Goal: Navigation & Orientation: Find specific page/section

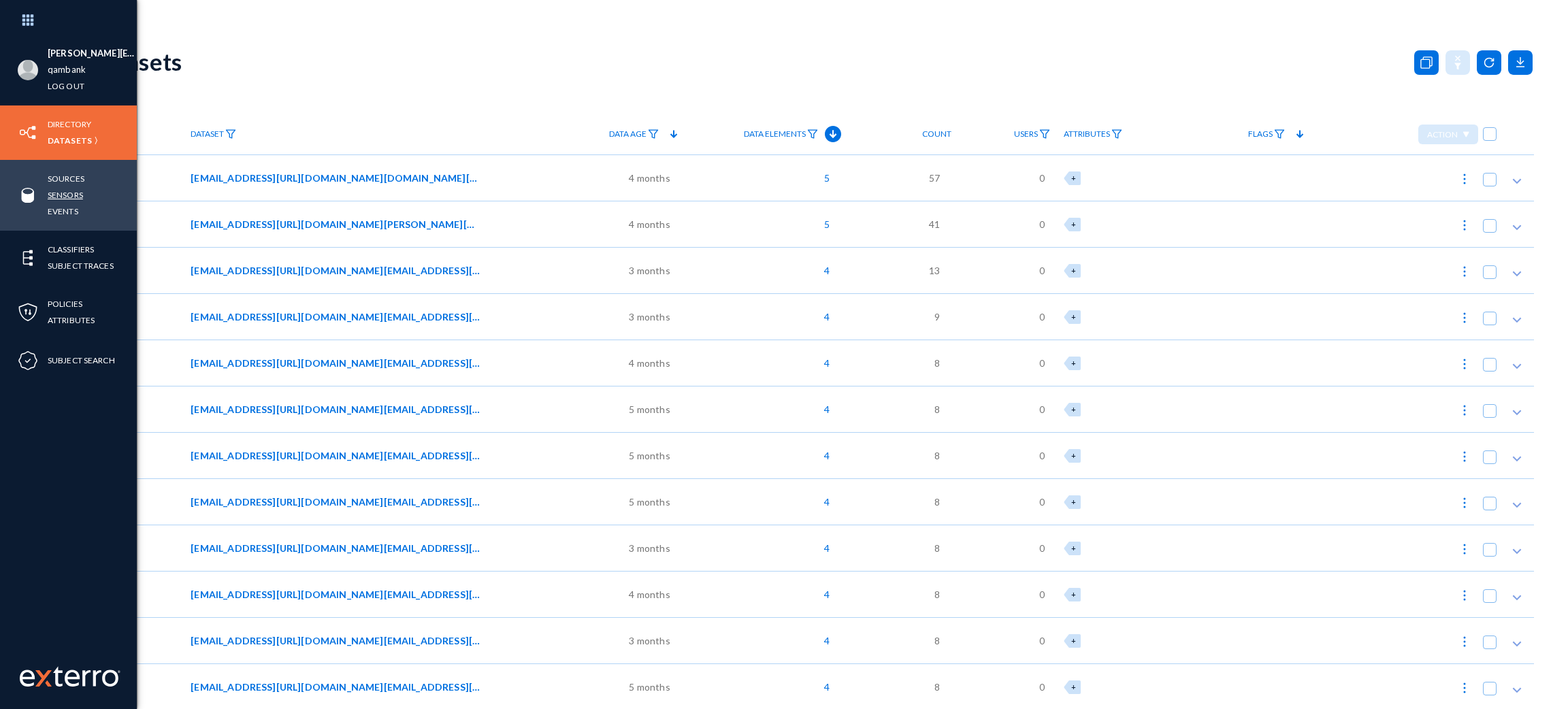
click at [69, 191] on link "Sensors" at bounding box center [66, 195] width 36 height 15
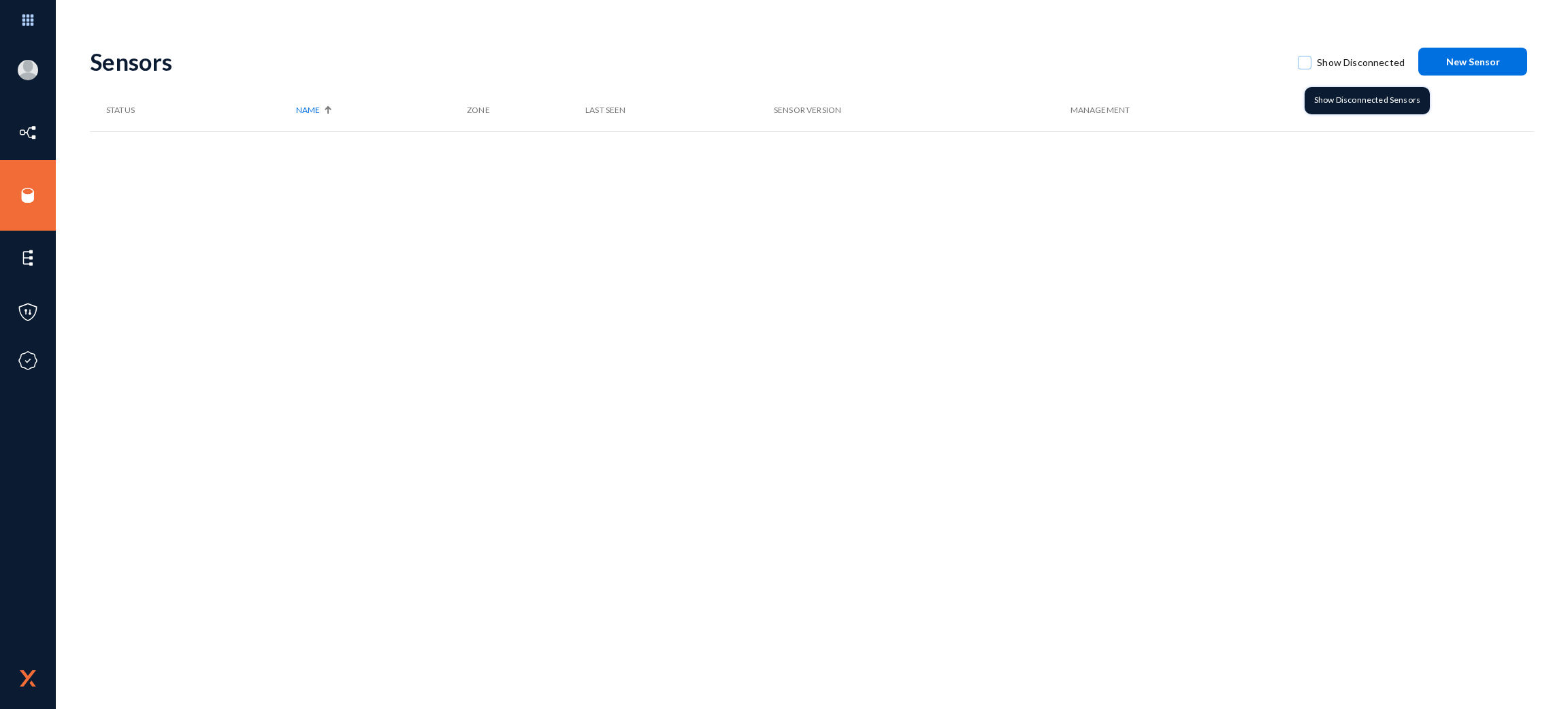
click at [1328, 68] on span "Show Disconnected" at bounding box center [1360, 63] width 88 height 20
click at [1305, 69] on input "Show Disconnected" at bounding box center [1305, 70] width 2 height 2
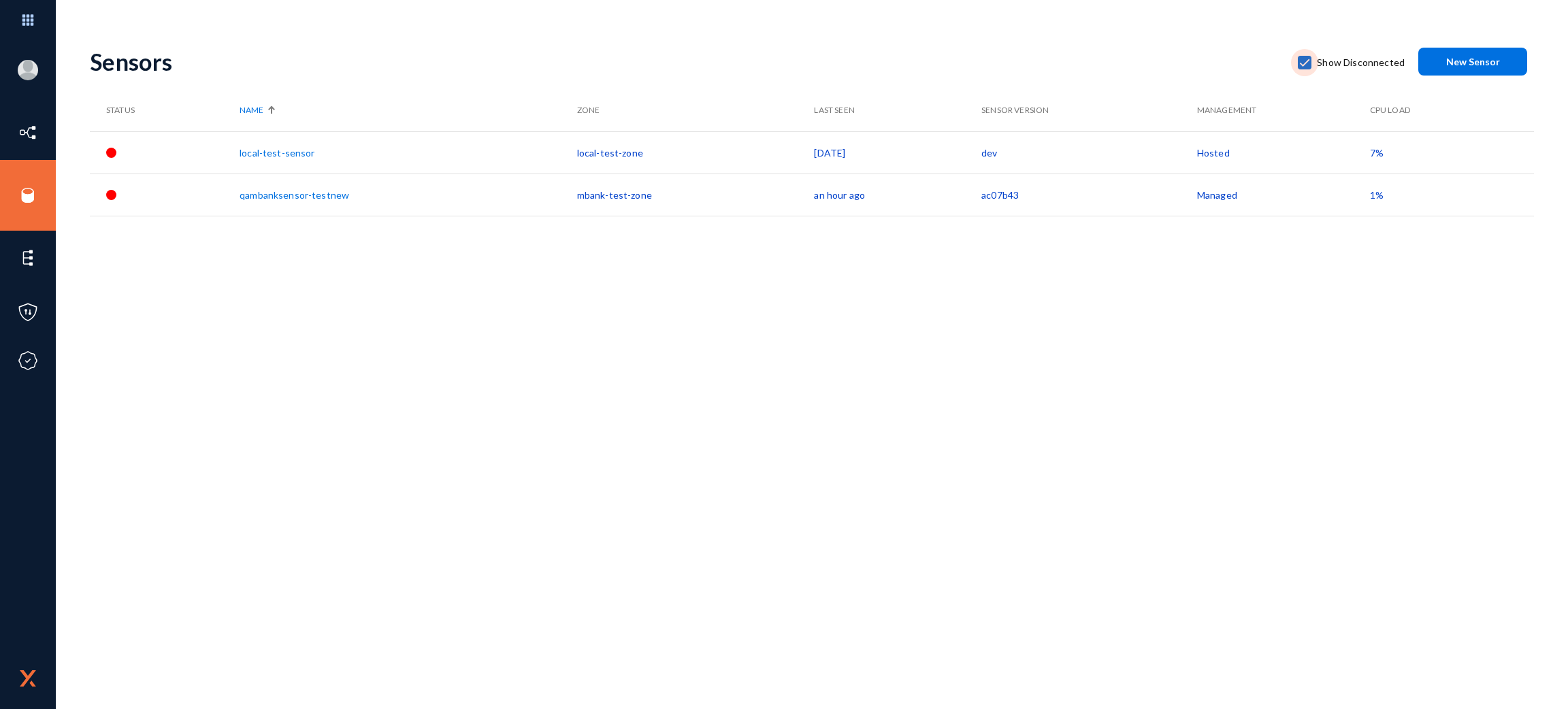
click at [1321, 65] on span "Show Disconnected" at bounding box center [1360, 63] width 88 height 20
click at [1305, 69] on input "Show Disconnected" at bounding box center [1305, 70] width 2 height 2
checkbox input "false"
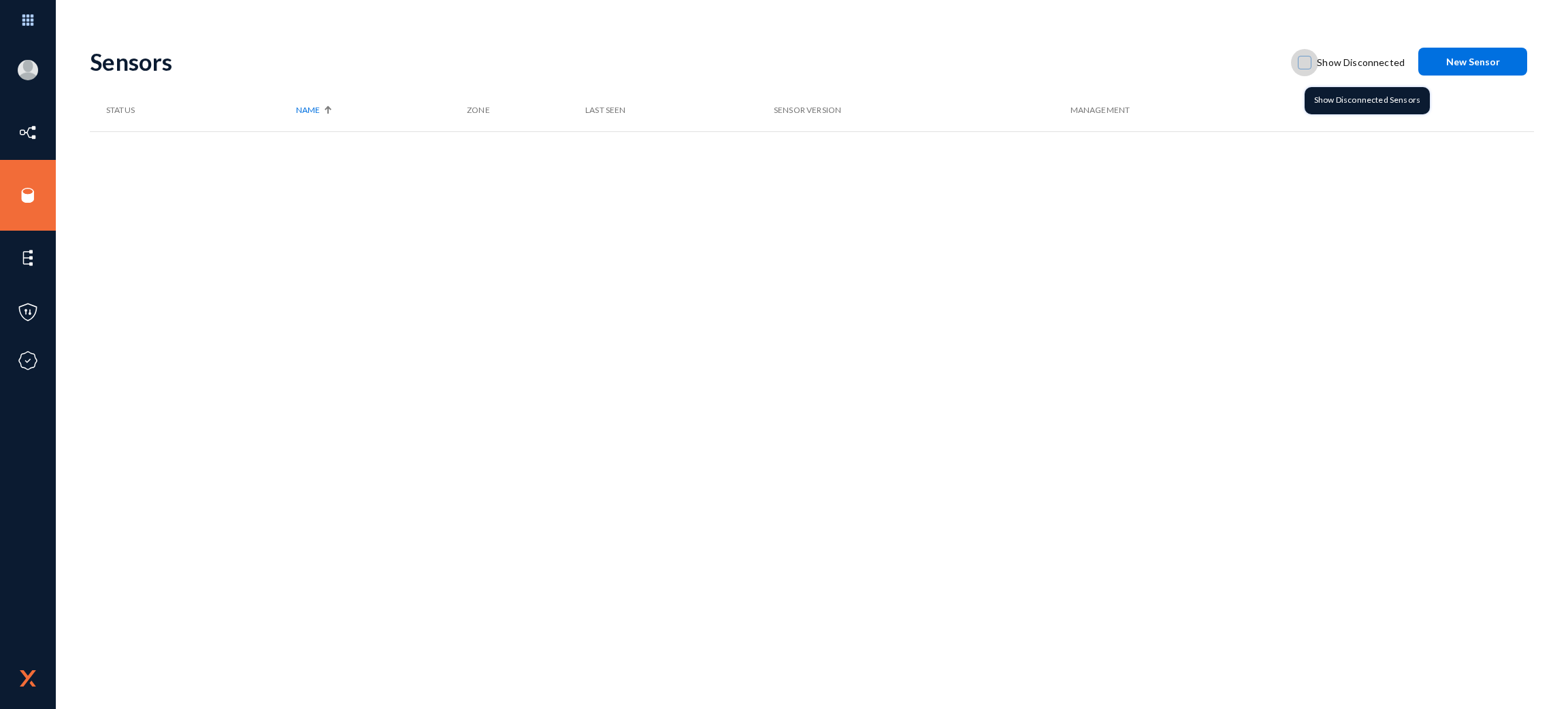
click at [1356, 66] on span "Show Disconnected" at bounding box center [1360, 63] width 88 height 20
click at [1305, 69] on input "Show Disconnected" at bounding box center [1305, 70] width 2 height 2
checkbox input "true"
click at [1318, 55] on label "Show Disconnected" at bounding box center [1351, 63] width 106 height 20
click at [1305, 69] on input "Show Disconnected" at bounding box center [1305, 70] width 2 height 2
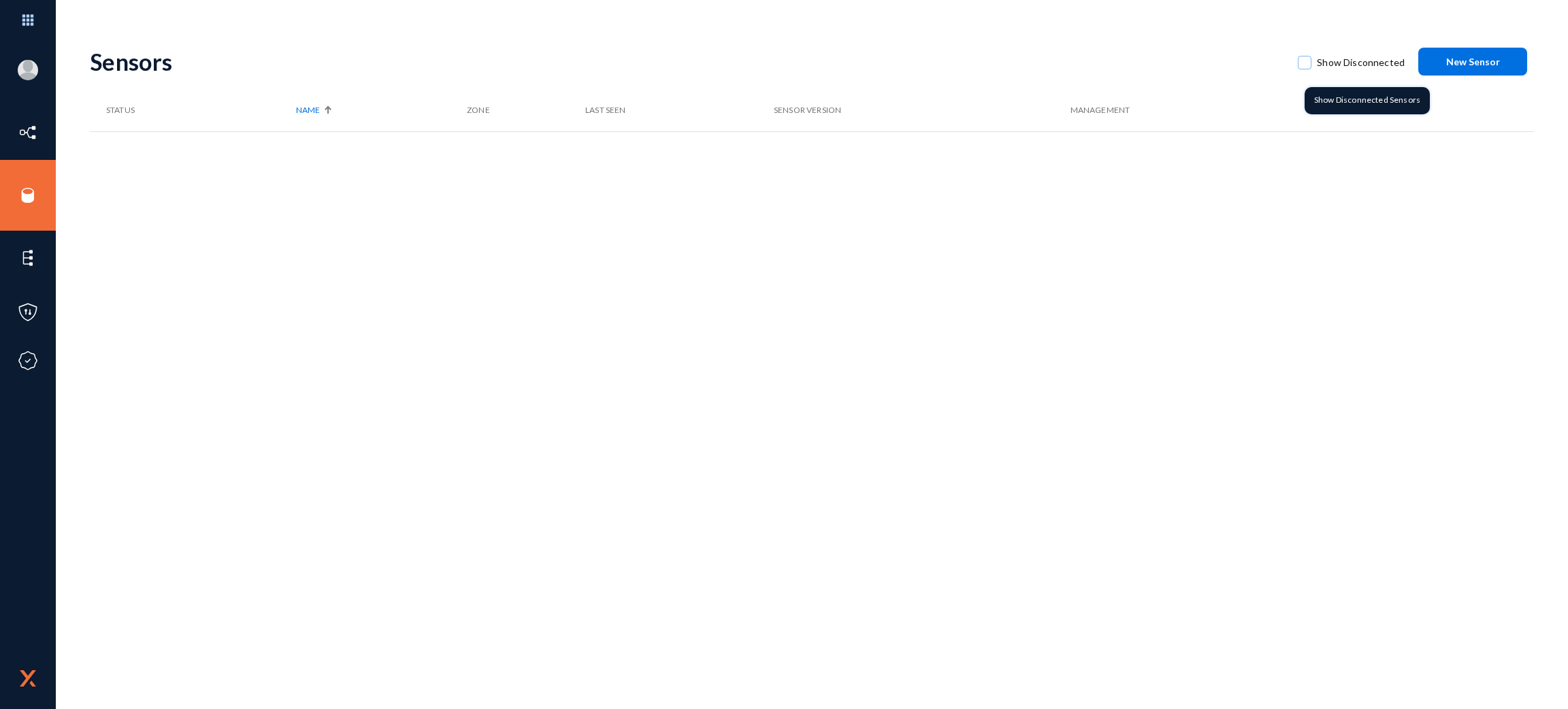
checkbox input "true"
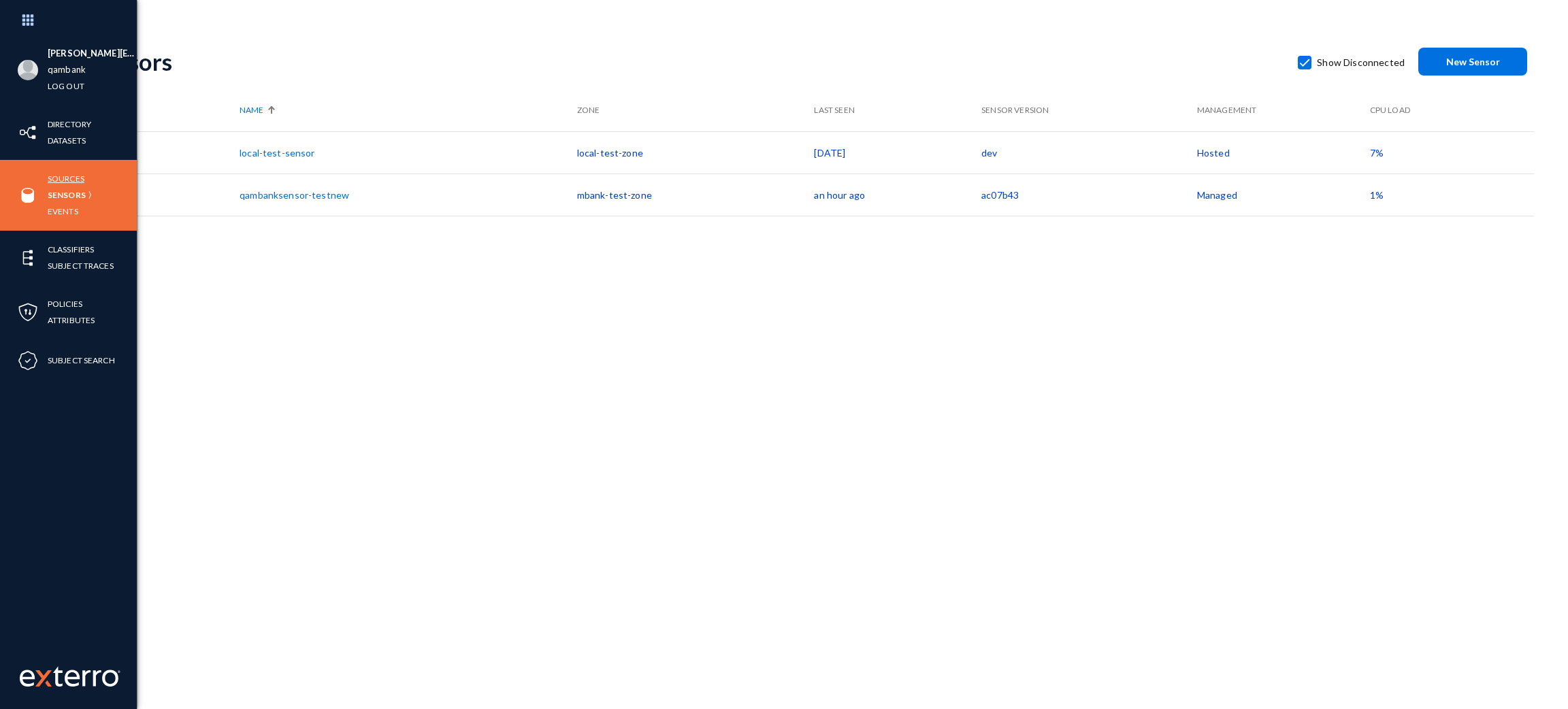
click at [74, 171] on link "Sources" at bounding box center [66, 179] width 37 height 15
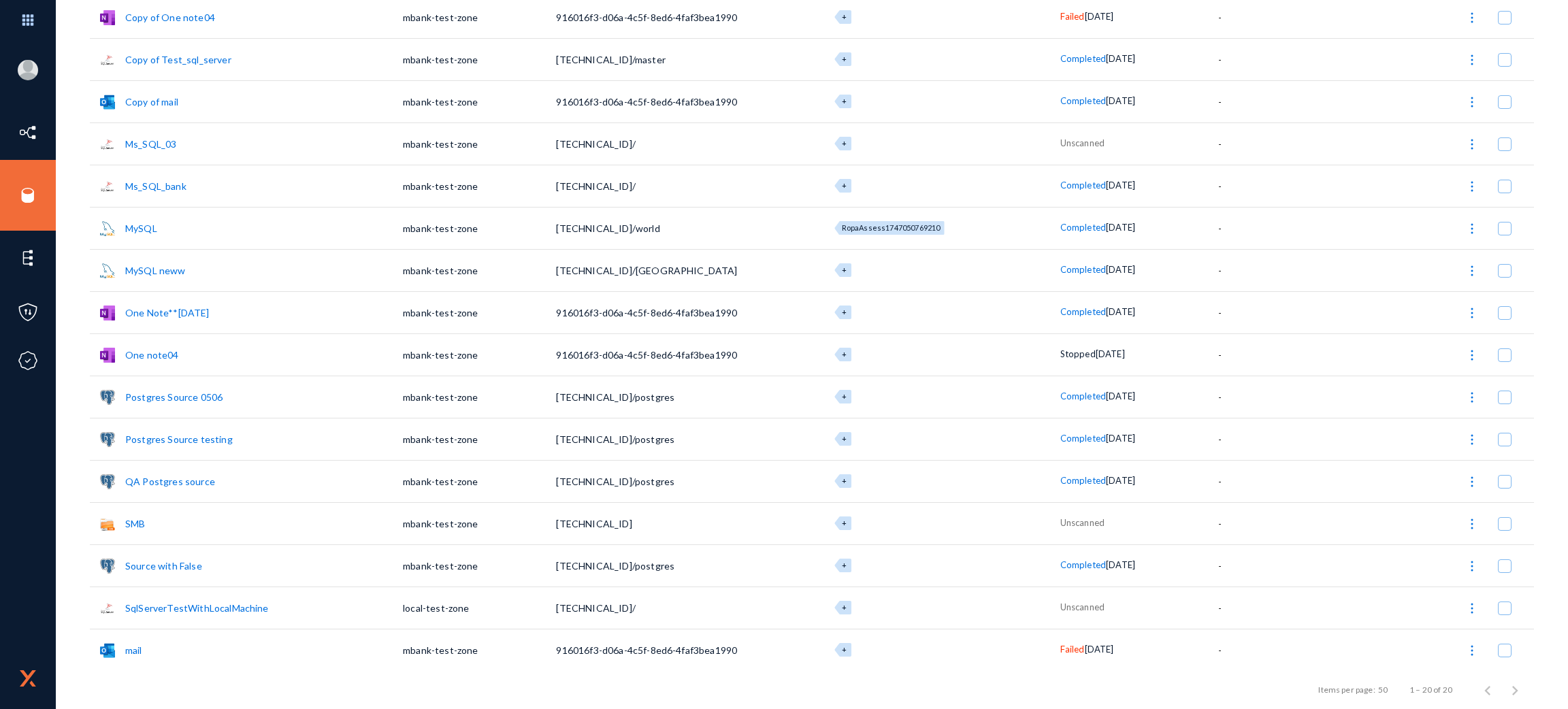
scroll to position [303, 0]
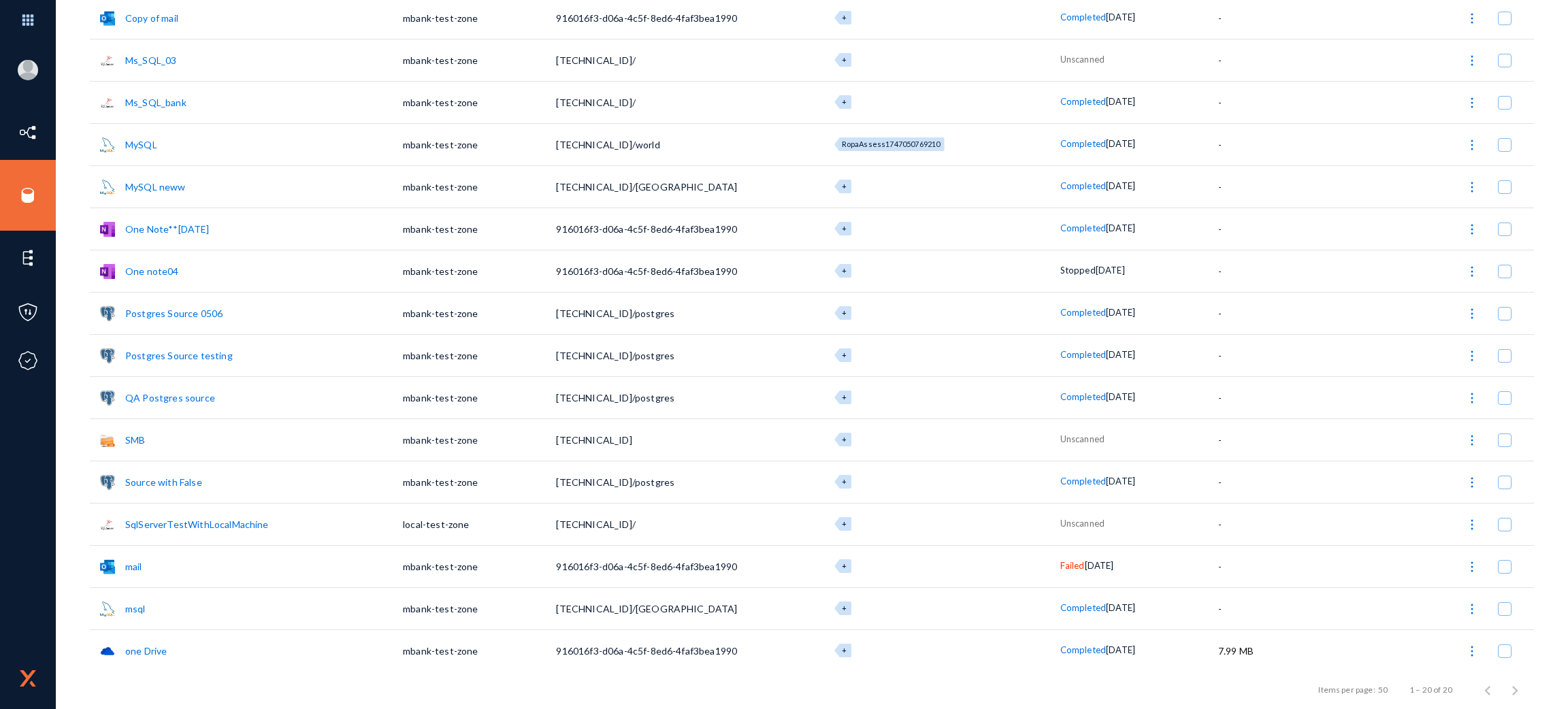
click at [141, 652] on link "one Drive" at bounding box center [146, 651] width 42 height 12
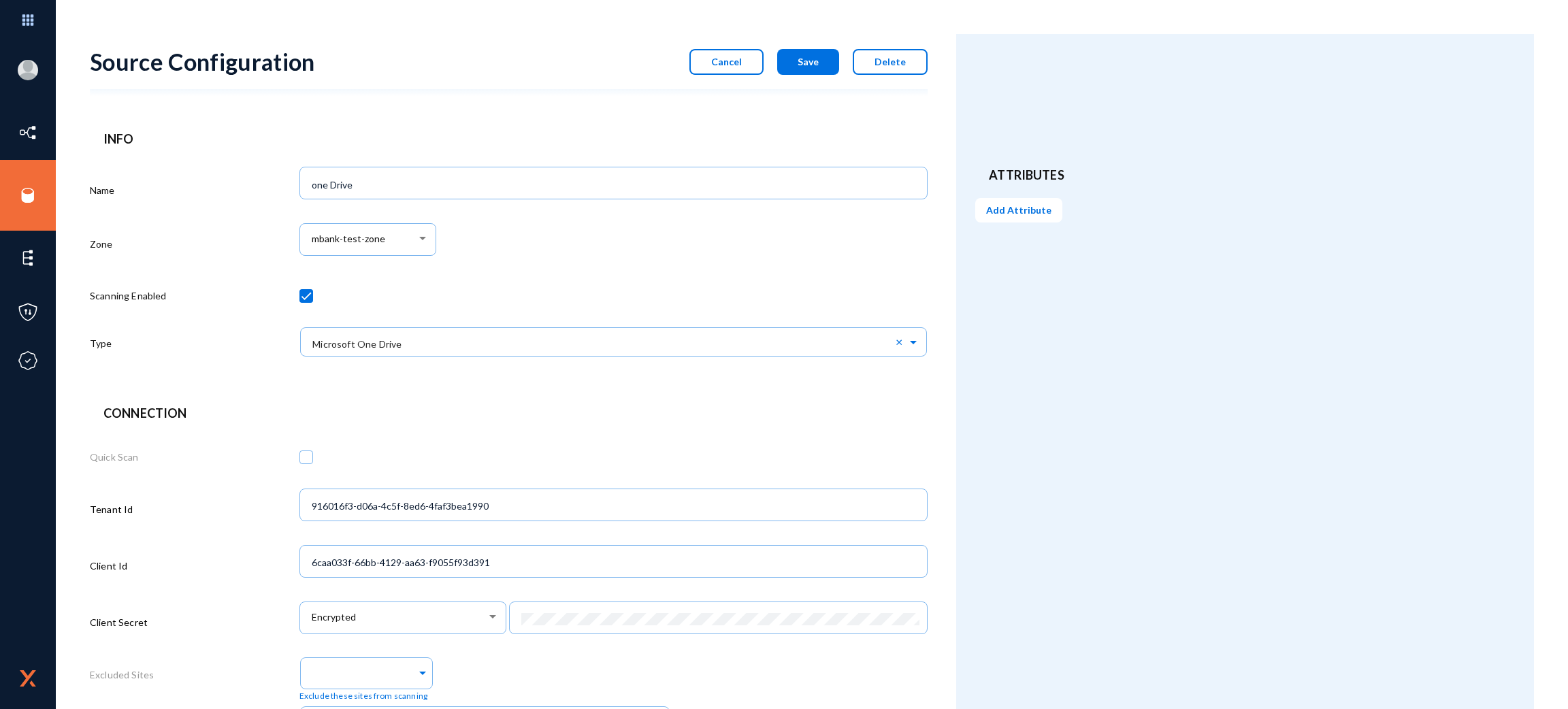
click at [733, 83] on div "Source Configuration Cancel Save Delete" at bounding box center [508, 61] width 837 height 55
click at [728, 69] on button "Cancel" at bounding box center [726, 62] width 74 height 26
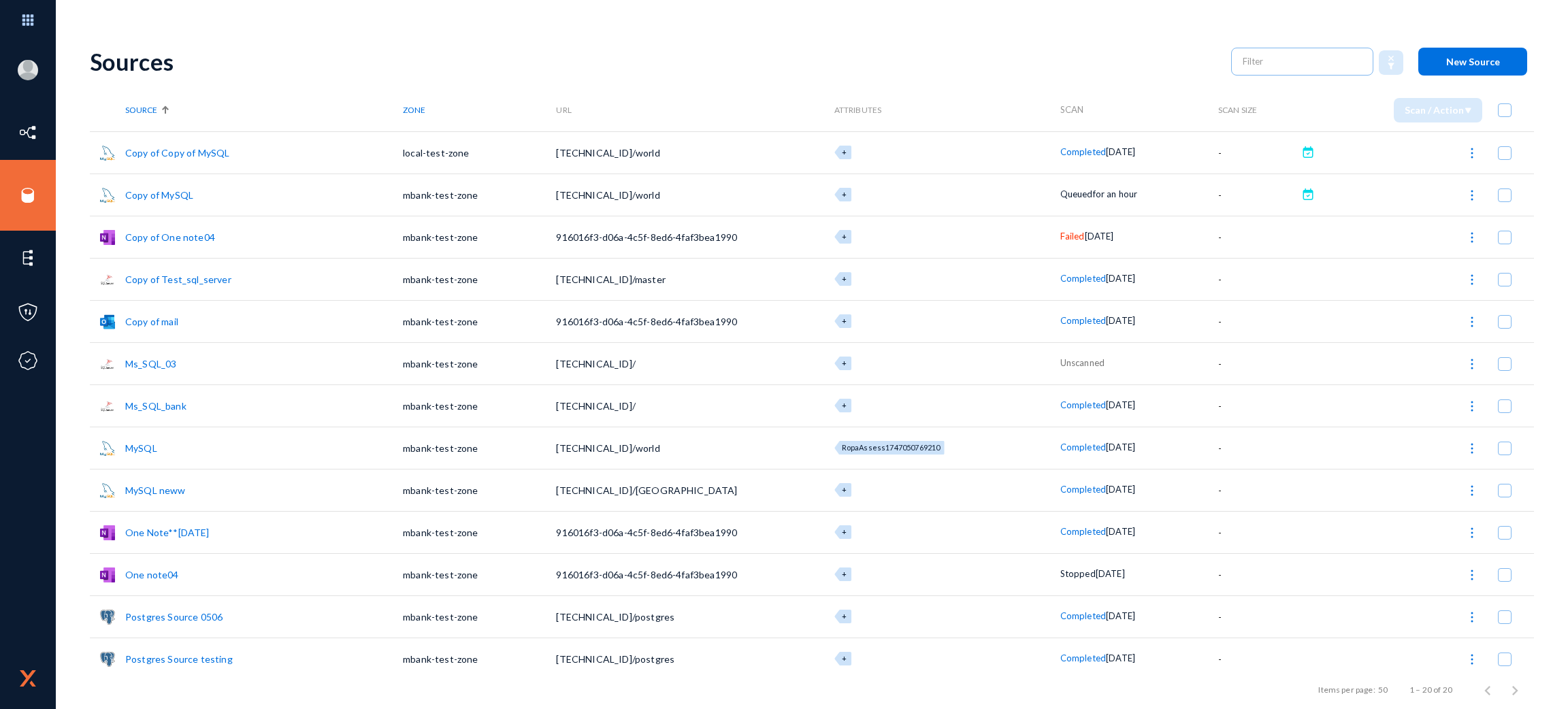
click at [206, 154] on link "Copy of Copy of MySQL" at bounding box center [177, 153] width 104 height 12
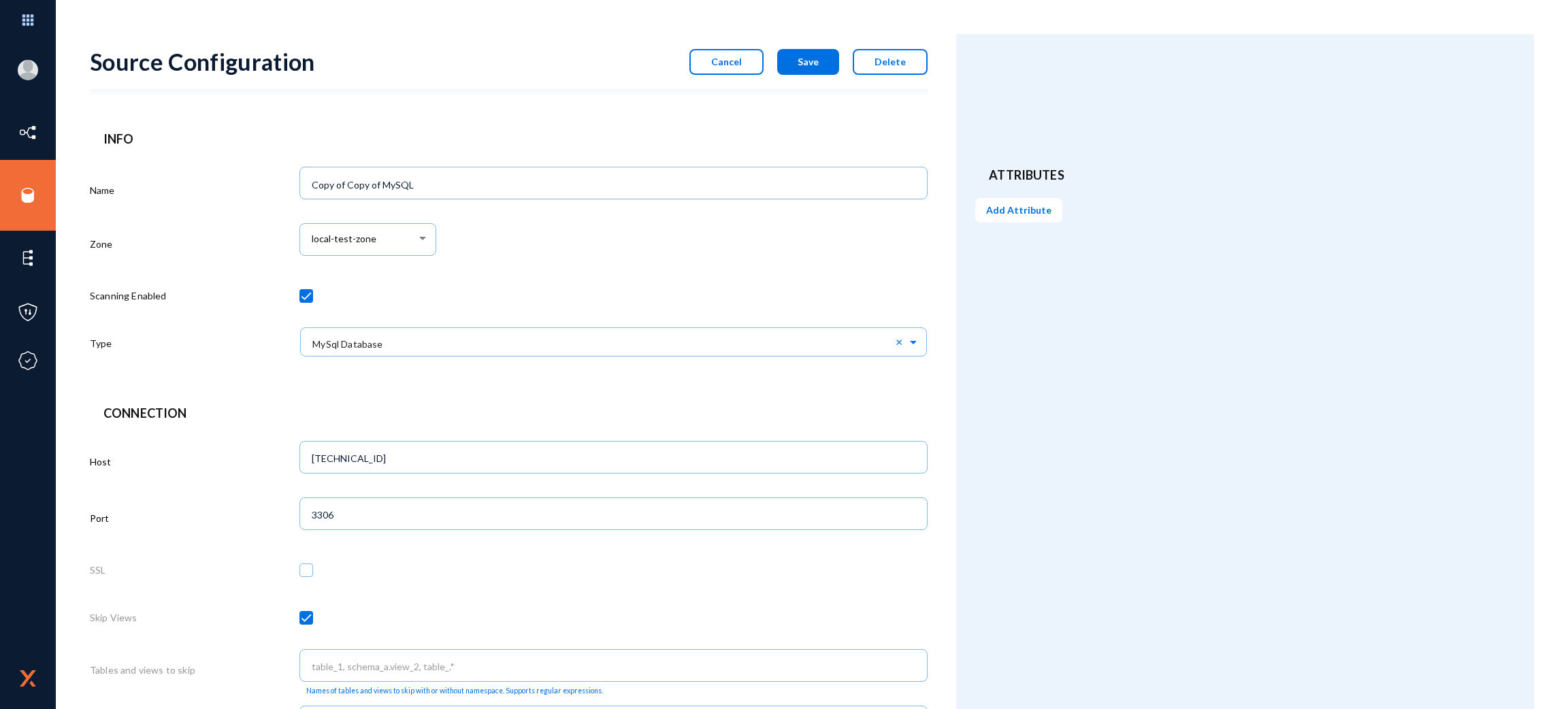
click at [729, 53] on button "Cancel" at bounding box center [726, 62] width 74 height 26
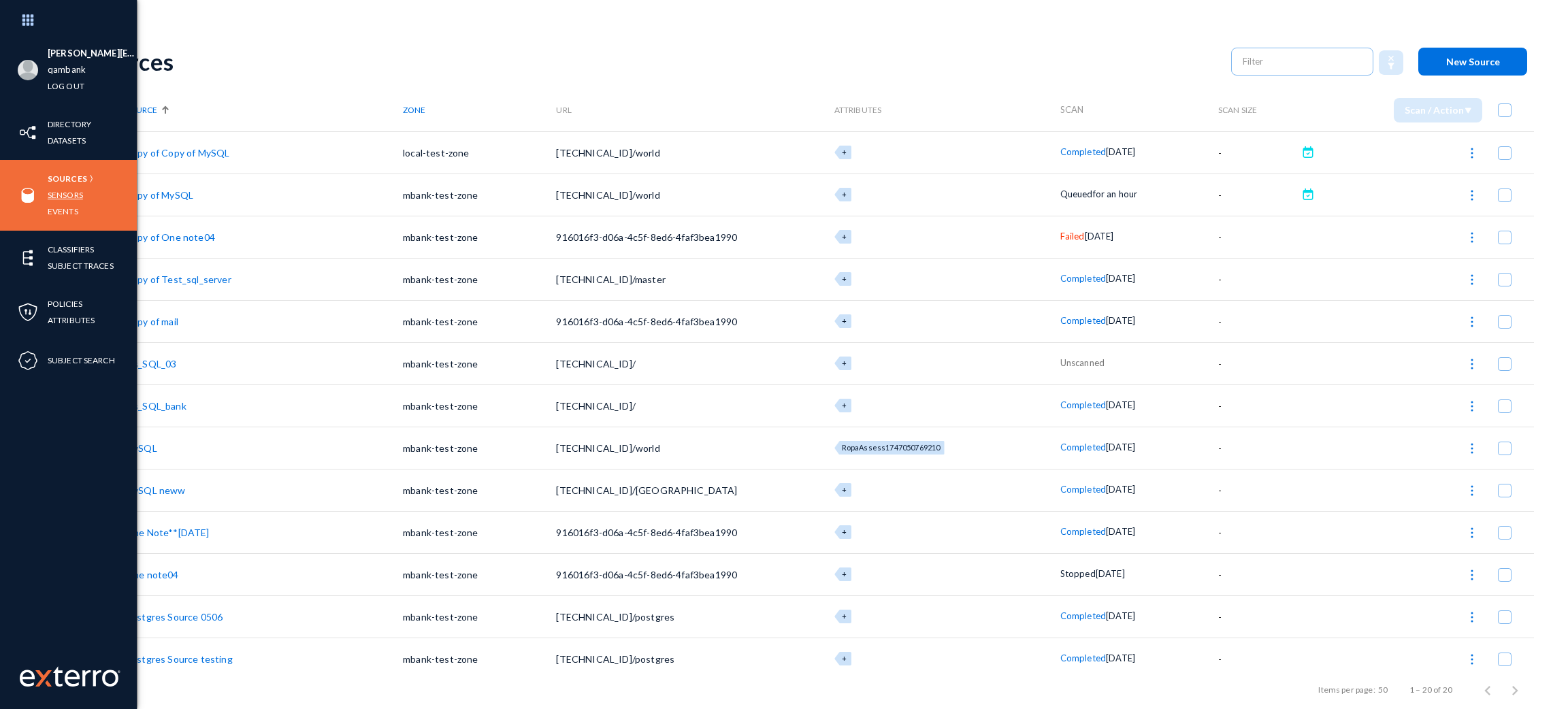
click at [66, 198] on link "Sensors" at bounding box center [66, 195] width 36 height 15
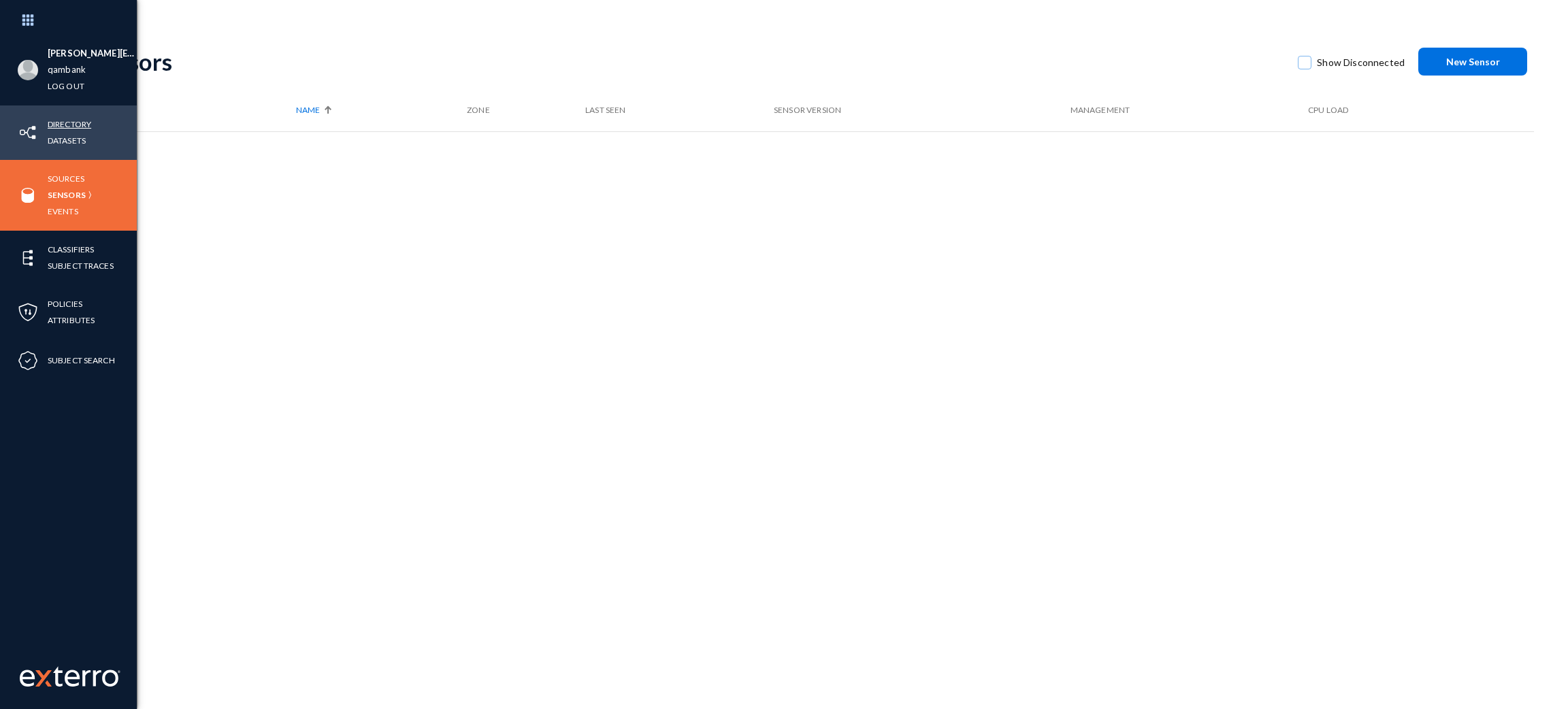
click at [56, 123] on link "Directory" at bounding box center [69, 124] width 43 height 15
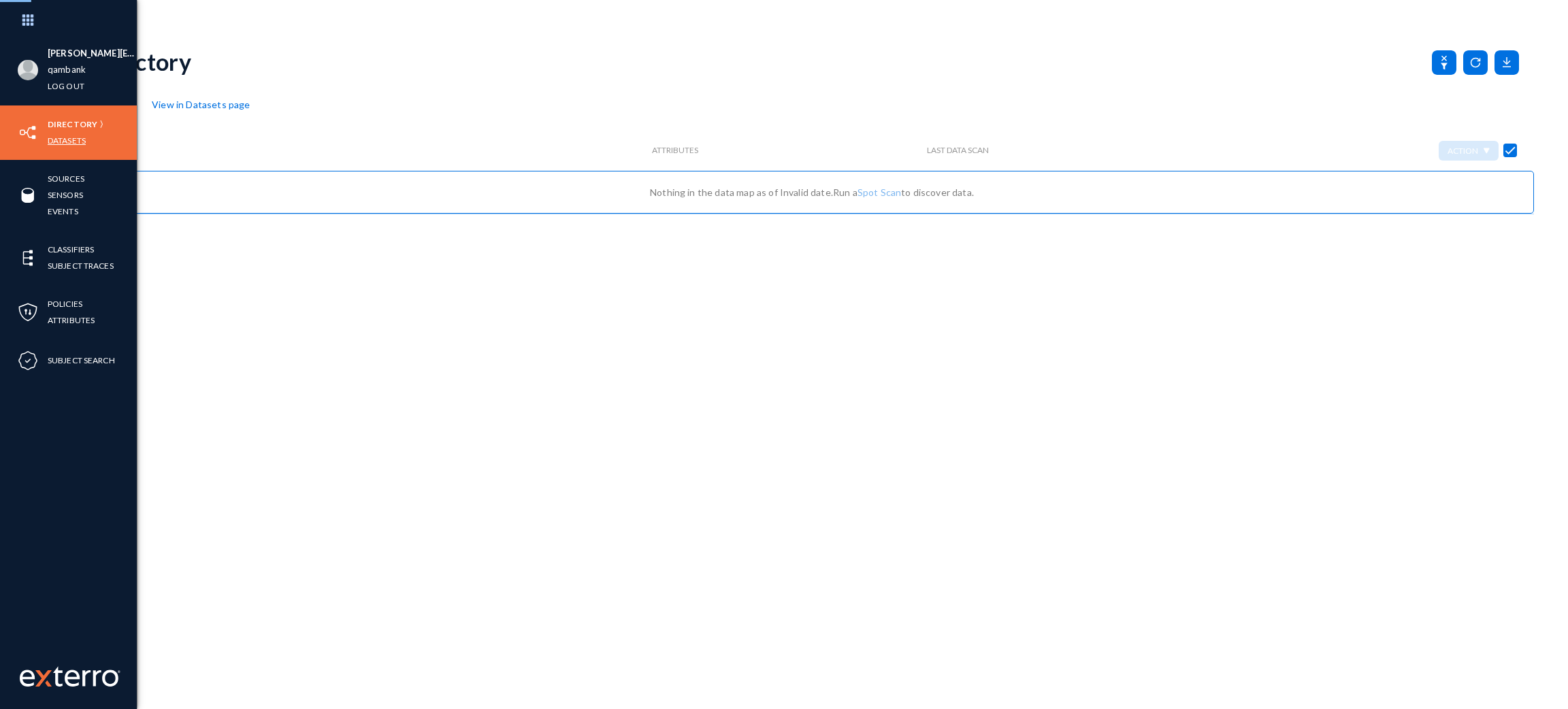
checkbox input "false"
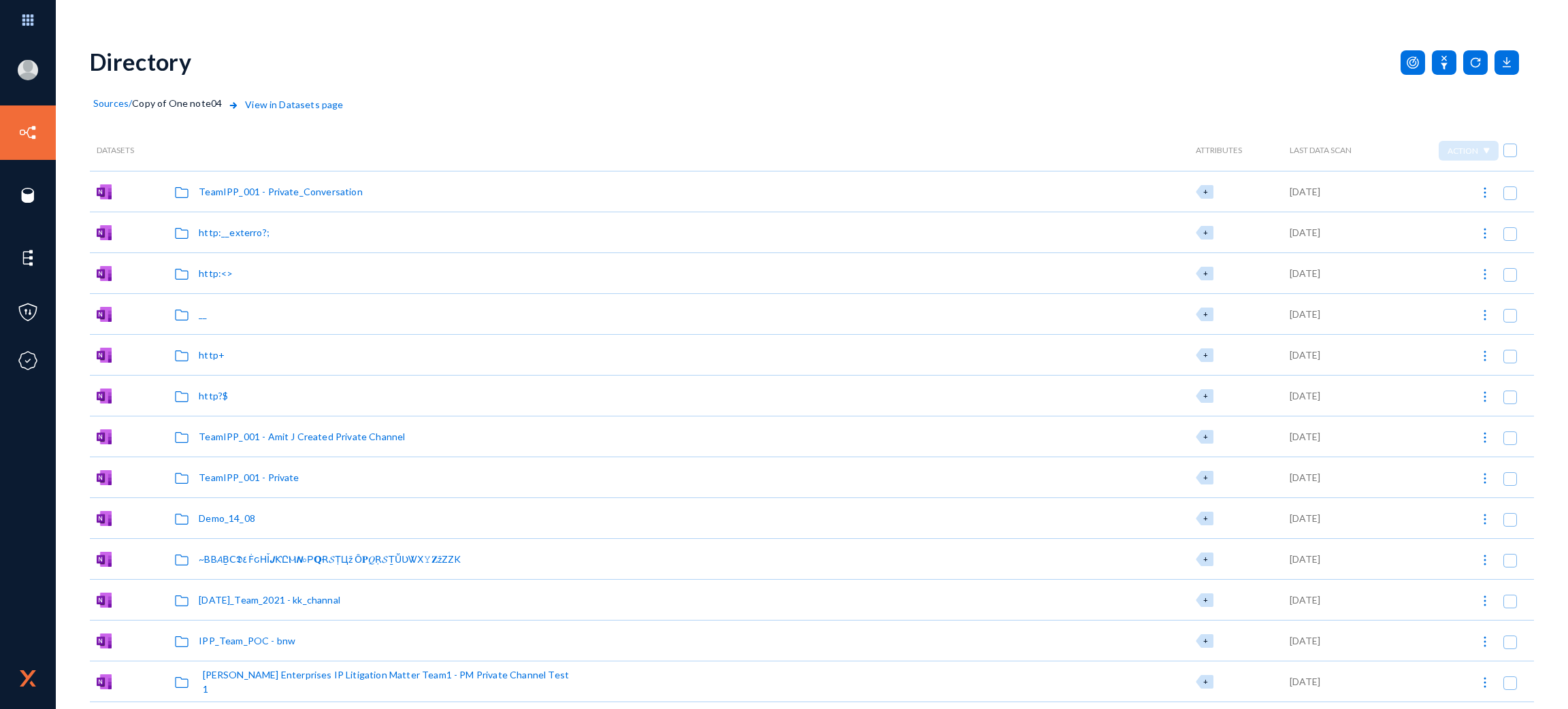
click at [117, 103] on span "Sources" at bounding box center [111, 103] width 36 height 12
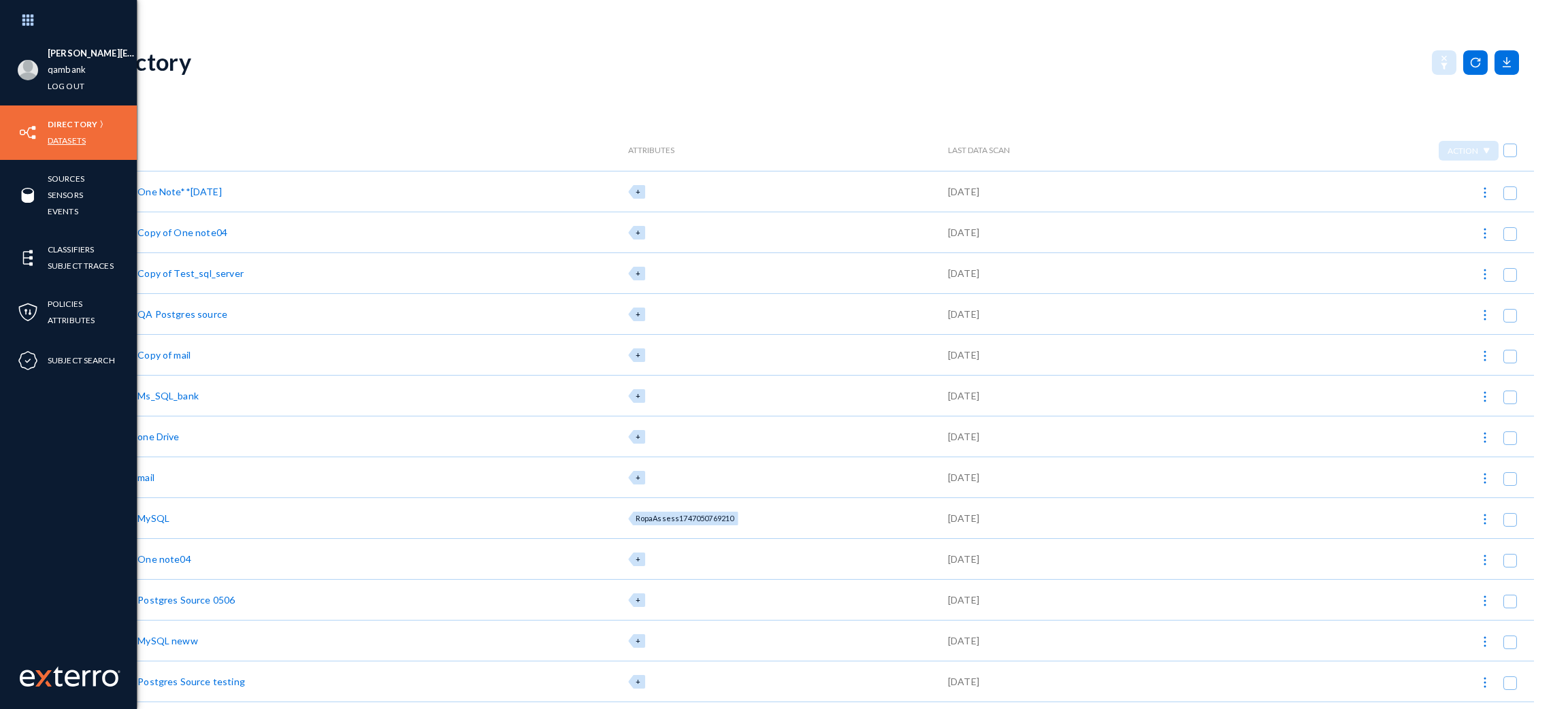
click at [60, 141] on link "Datasets" at bounding box center [66, 141] width 38 height 15
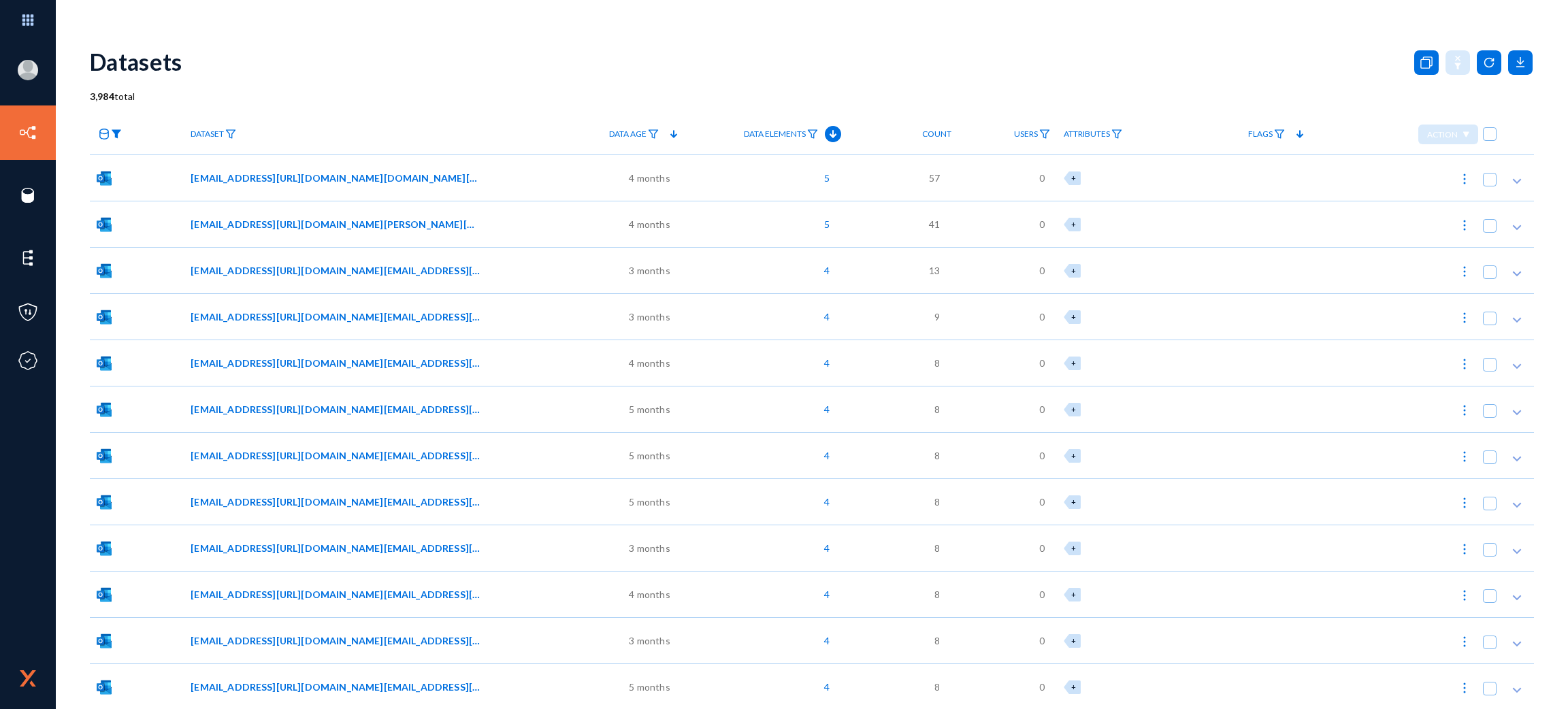
click at [119, 137] on img at bounding box center [116, 134] width 11 height 9
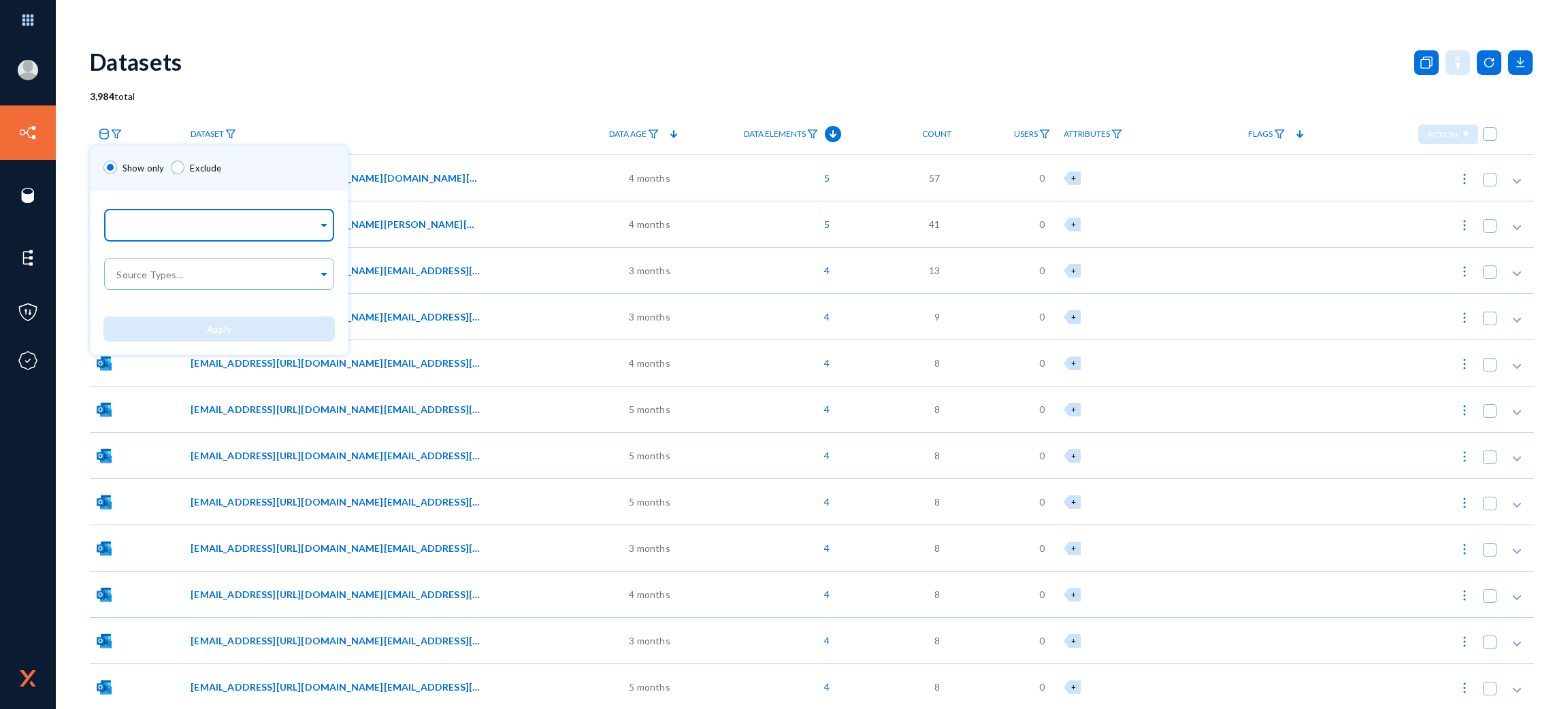
click at [152, 222] on input "text" at bounding box center [215, 227] width 204 height 13
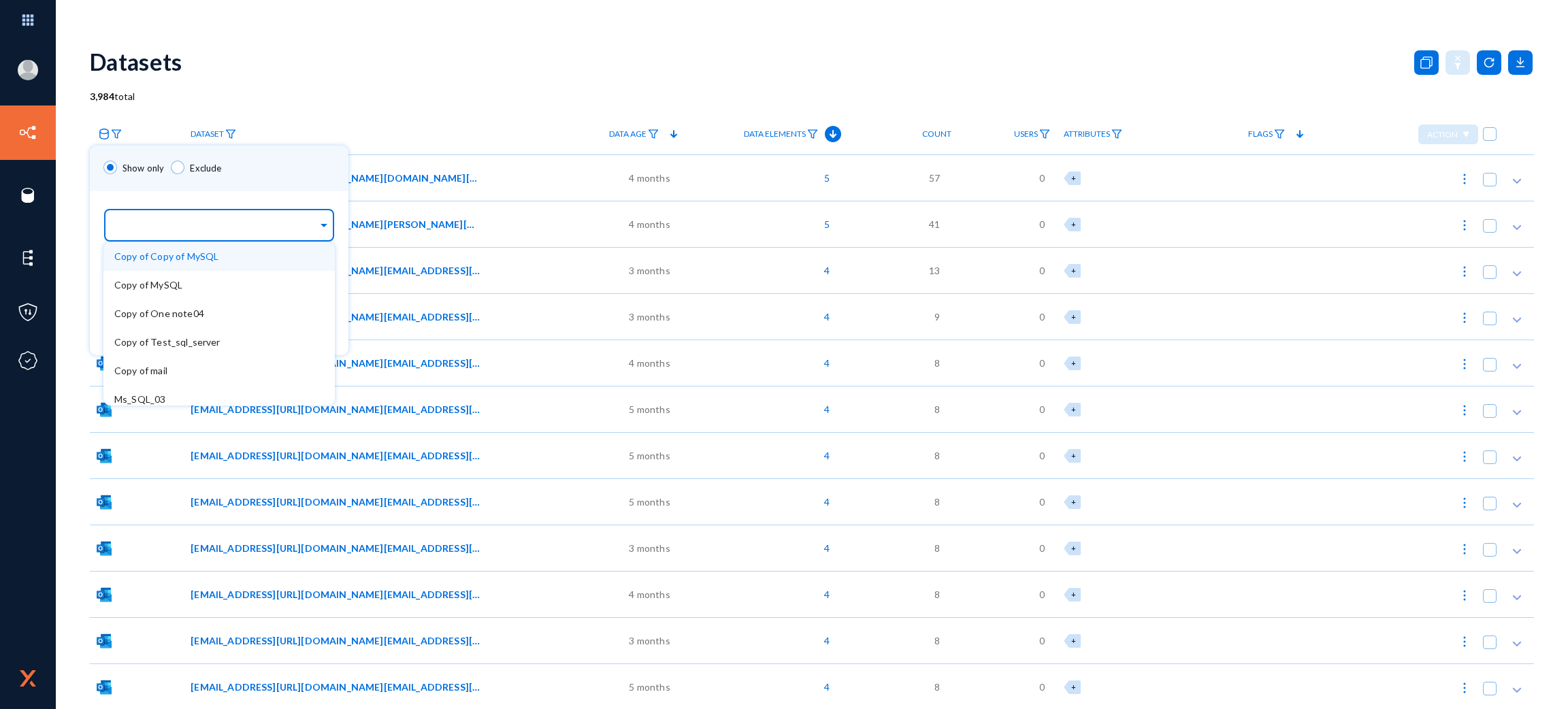
click at [154, 265] on div "Copy of Copy of MySQL" at bounding box center [219, 257] width 232 height 29
click at [579, 27] on div at bounding box center [784, 354] width 1568 height 709
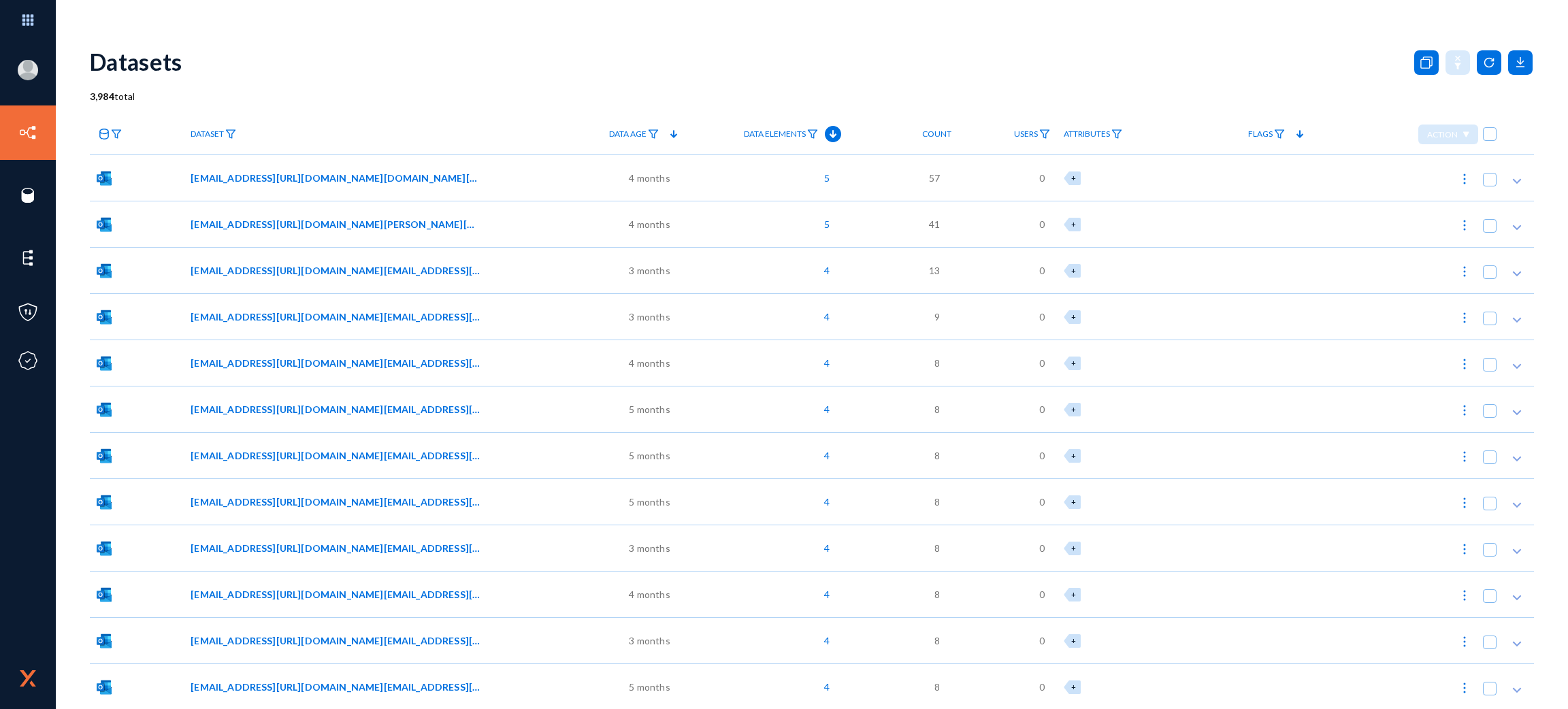
click at [112, 137] on img at bounding box center [116, 134] width 11 height 9
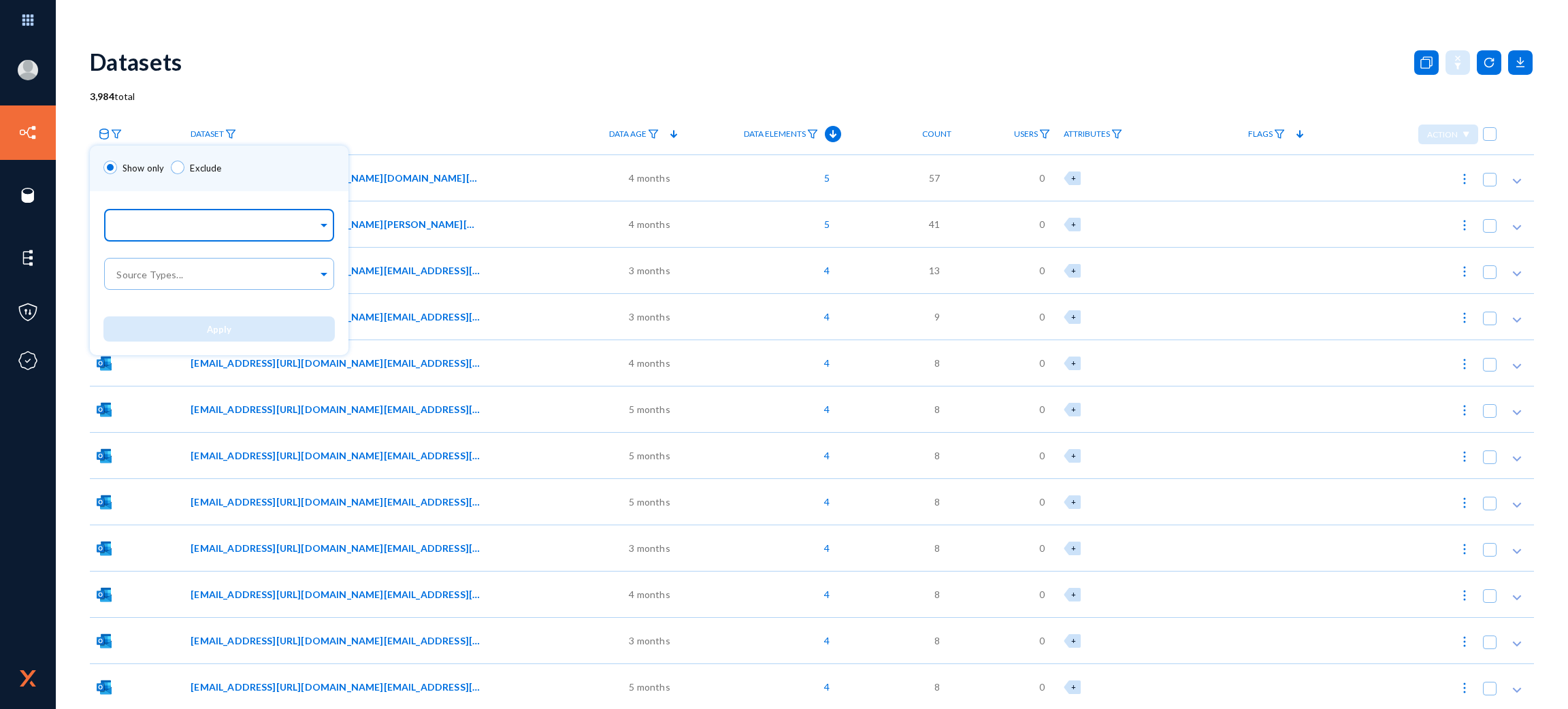
click at [183, 226] on input "text" at bounding box center [215, 227] width 204 height 13
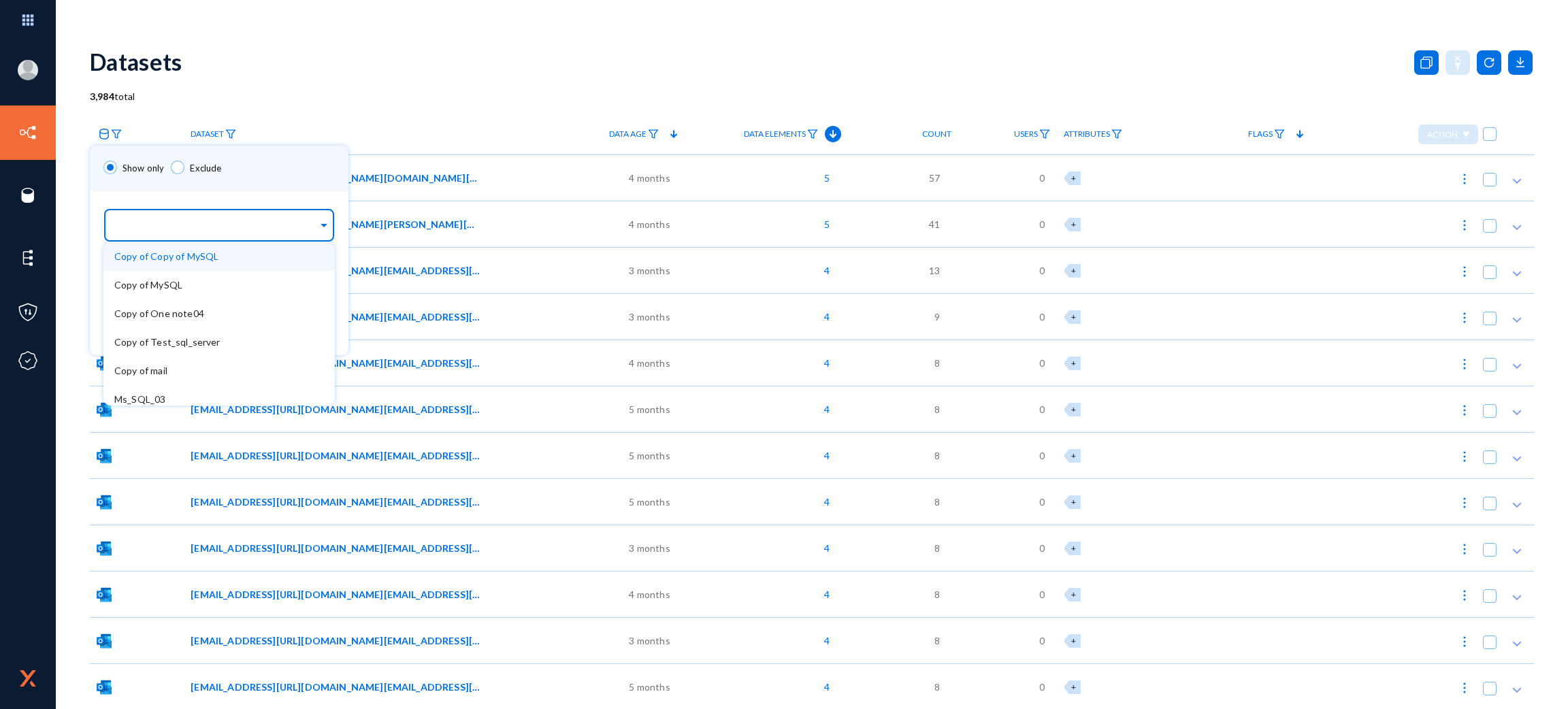
click at [161, 255] on span "Copy of Copy of MySQL" at bounding box center [166, 257] width 104 height 12
click at [273, 194] on div "Sources... × Copy of Copy of MySQL × Copy of MySQL Copy of One note04 Copy of T…" at bounding box center [238, 222] width 299 height 62
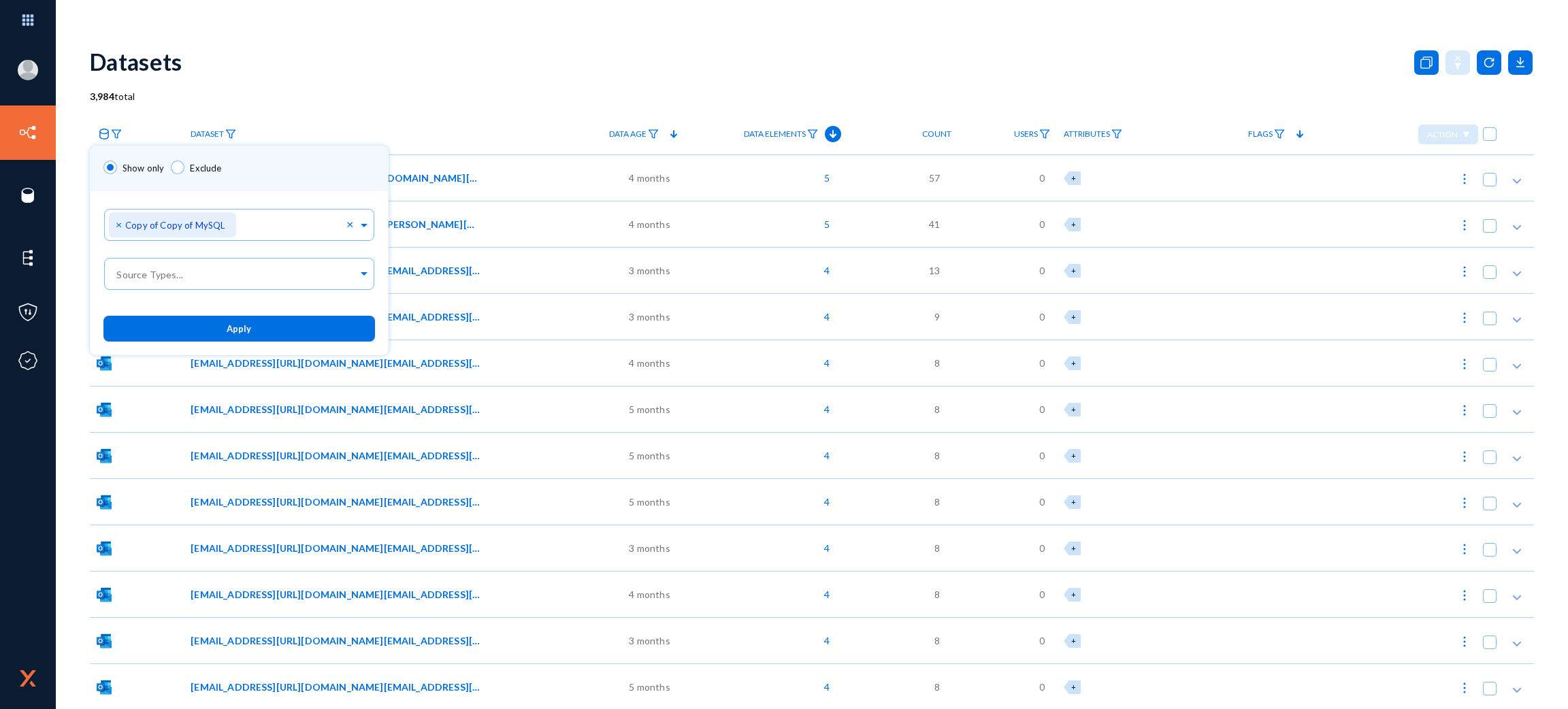
click at [259, 330] on button "Apply" at bounding box center [238, 329] width 272 height 26
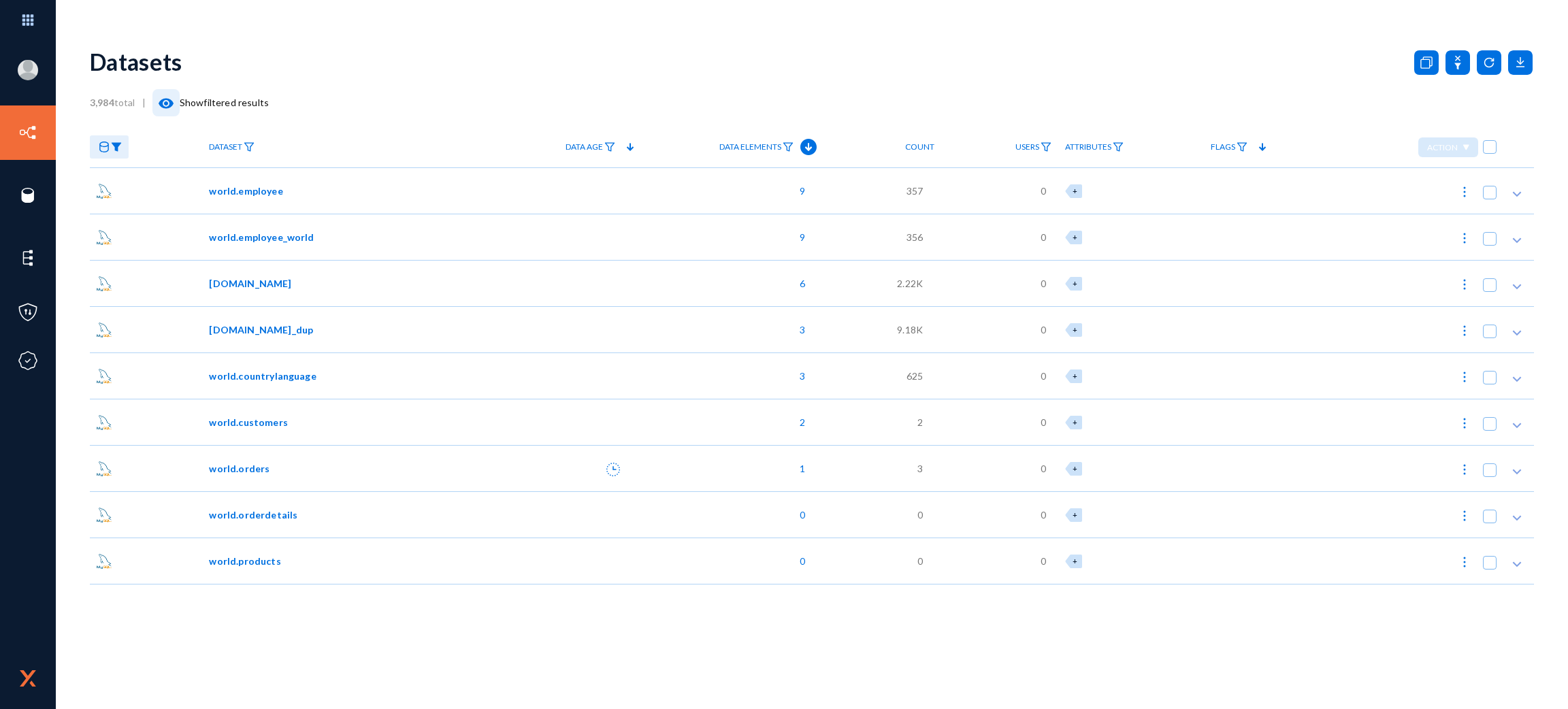
click at [170, 110] on mat-icon "visibility" at bounding box center [165, 103] width 16 height 16
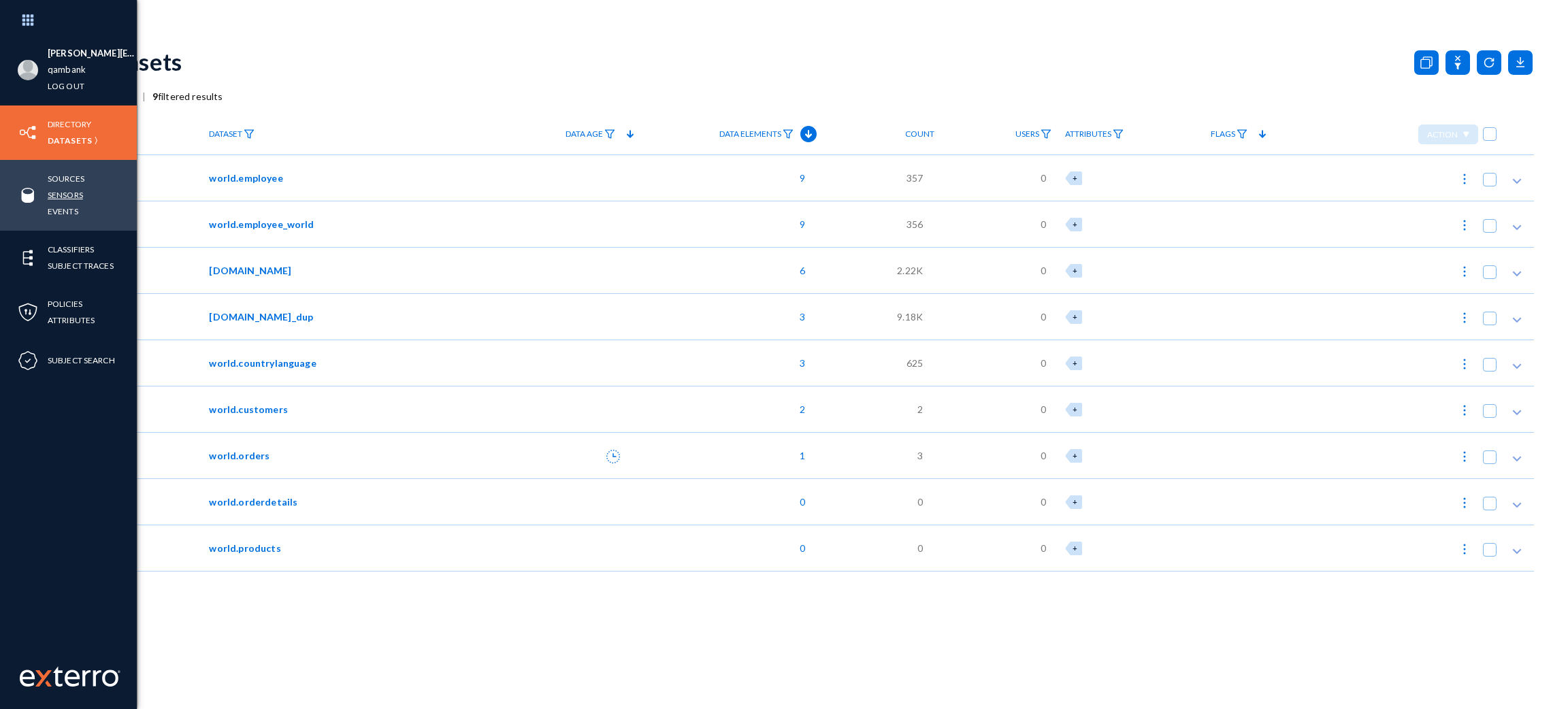
click at [65, 194] on link "Sensors" at bounding box center [66, 195] width 36 height 15
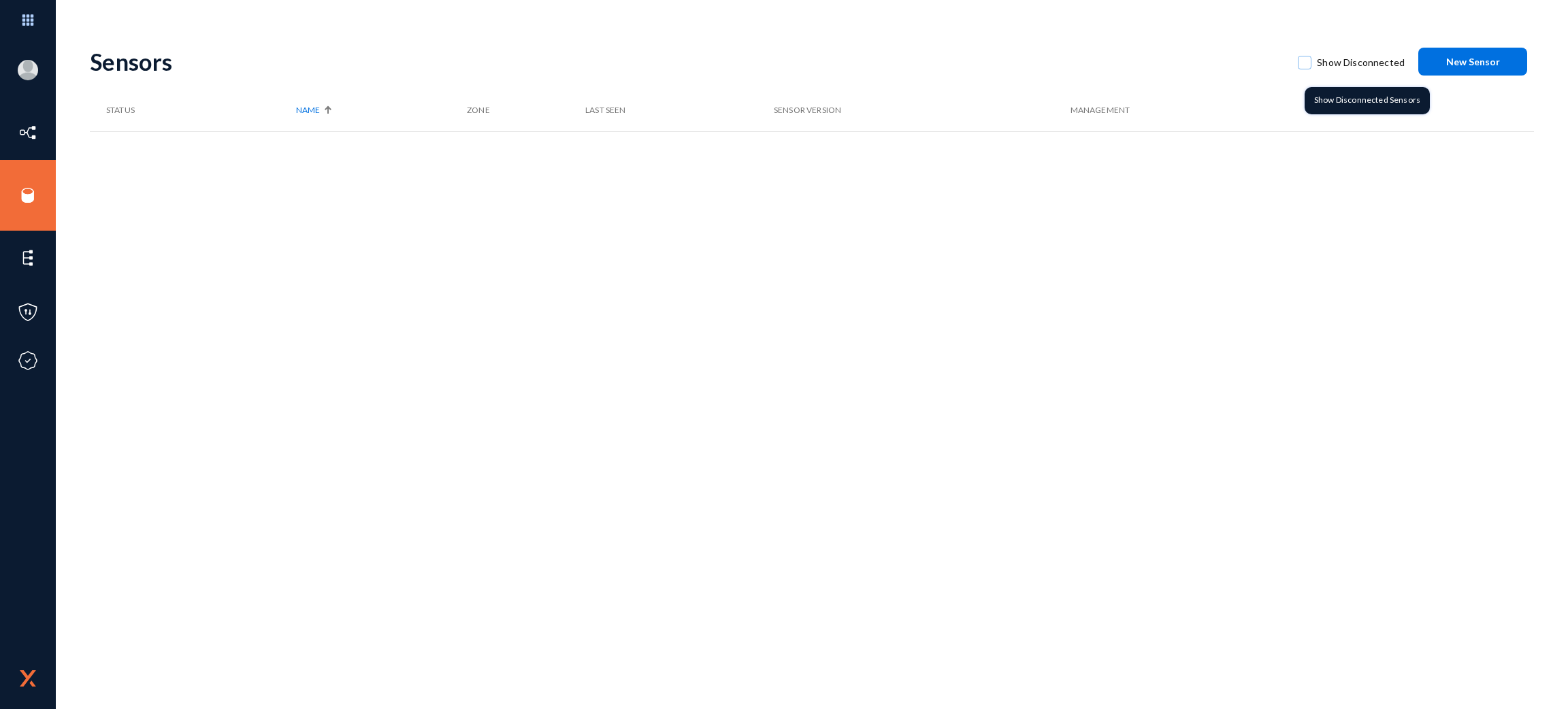
click at [1328, 63] on span "Show Disconnected" at bounding box center [1360, 63] width 88 height 20
click at [1305, 69] on input "Show Disconnected" at bounding box center [1305, 70] width 2 height 2
checkbox input "true"
click at [1383, 47] on mat-checkbox "Show Disconnected" at bounding box center [1351, 62] width 106 height 32
click at [1376, 55] on span "Show Disconnected" at bounding box center [1360, 63] width 88 height 20
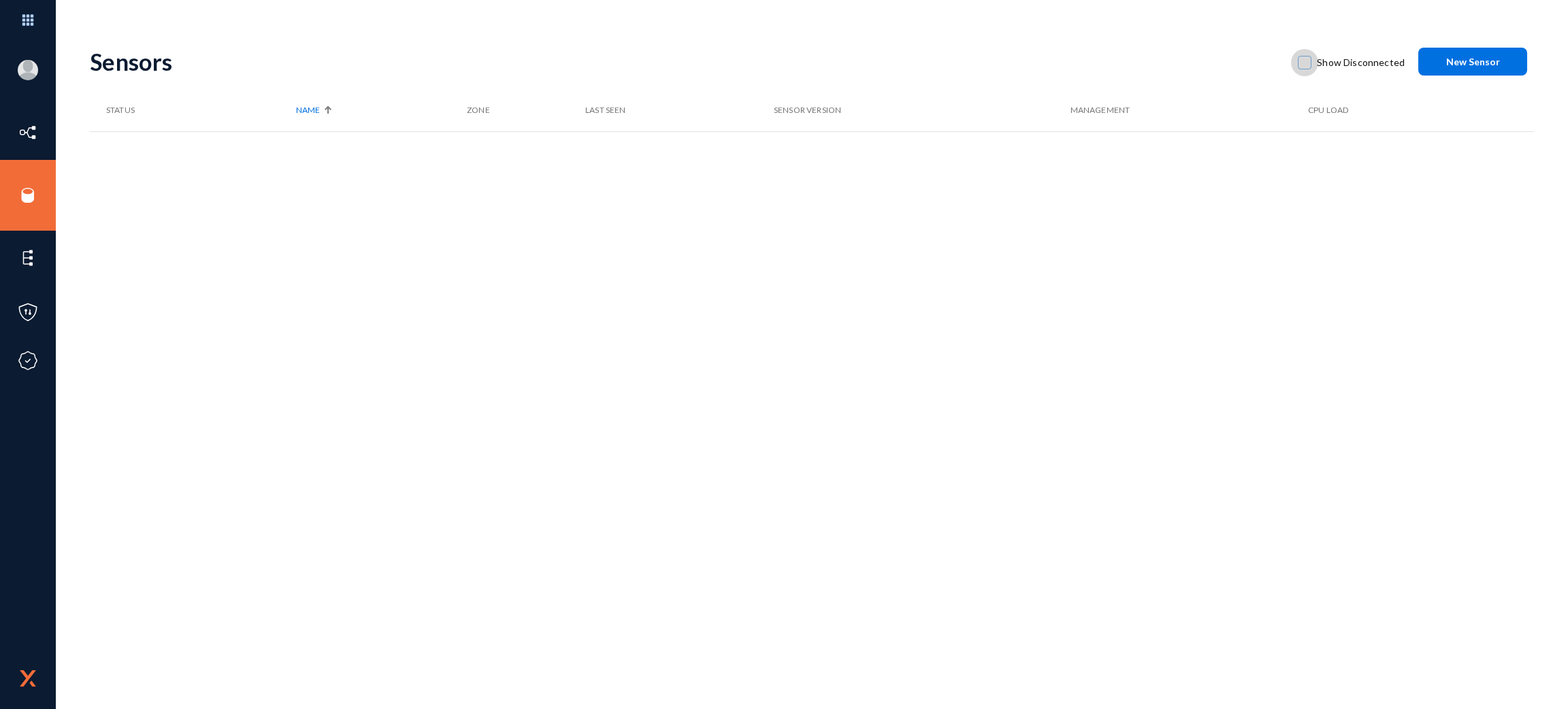
click at [1305, 69] on input "Show Disconnected" at bounding box center [1305, 70] width 2 height 2
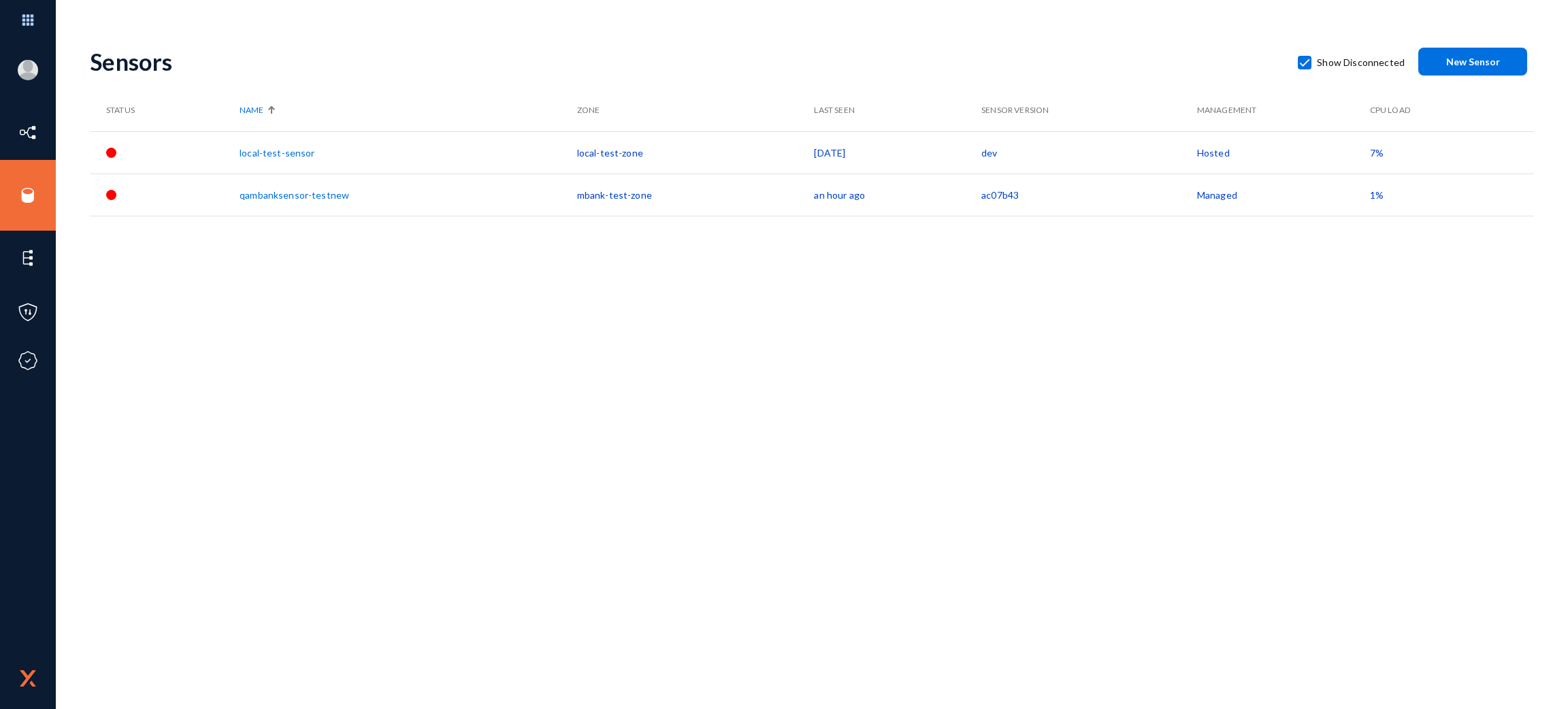
click at [1083, 432] on div "Sensors Show Disconnected New Sensor Status Name Zone Last Seen Sensor Version …" at bounding box center [811, 238] width 1444 height 408
click at [1315, 69] on label "Show Disconnected" at bounding box center [1351, 63] width 106 height 20
click at [1305, 69] on input "Show Disconnected" at bounding box center [1305, 70] width 2 height 2
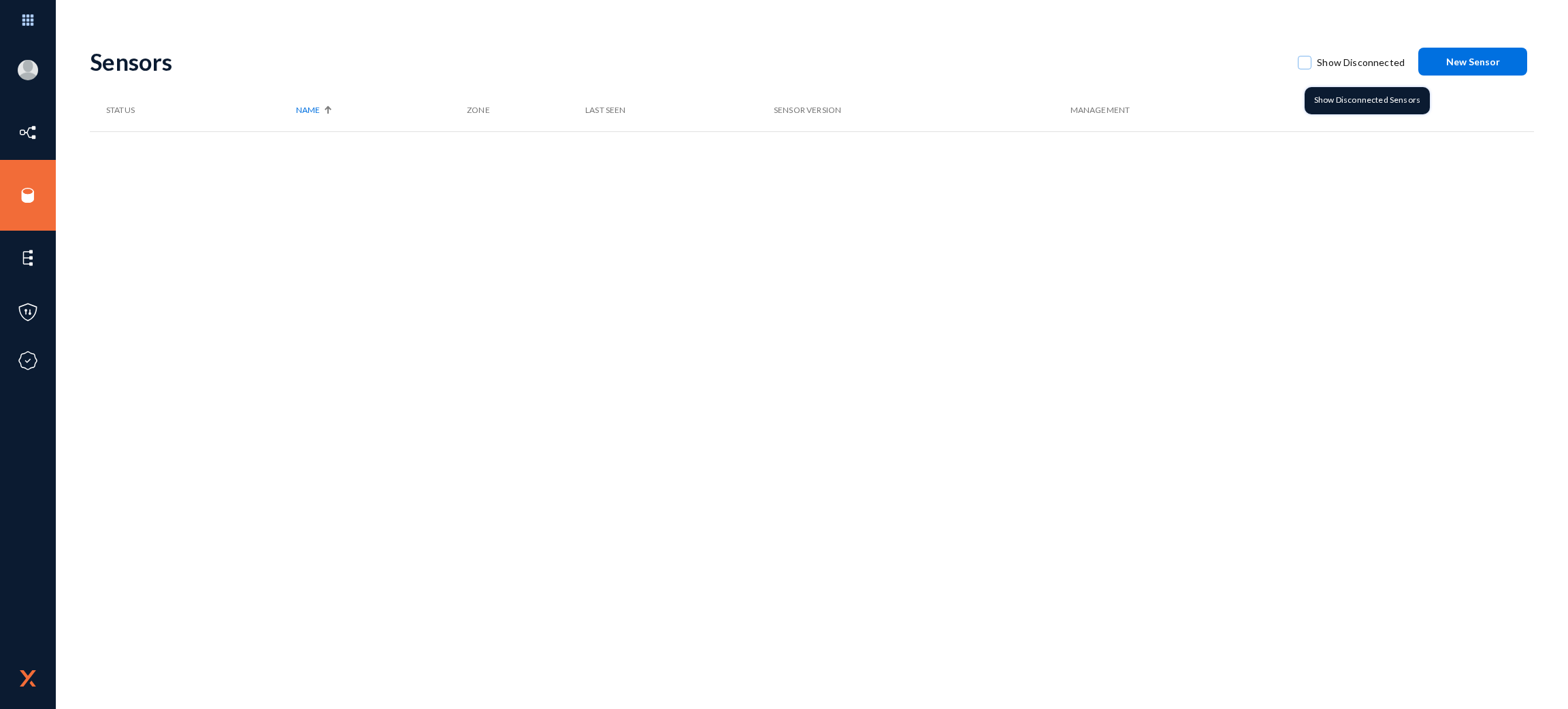
click at [1351, 69] on span "Show Disconnected" at bounding box center [1360, 63] width 88 height 20
click at [1305, 69] on input "Show Disconnected" at bounding box center [1305, 70] width 2 height 2
checkbox input "true"
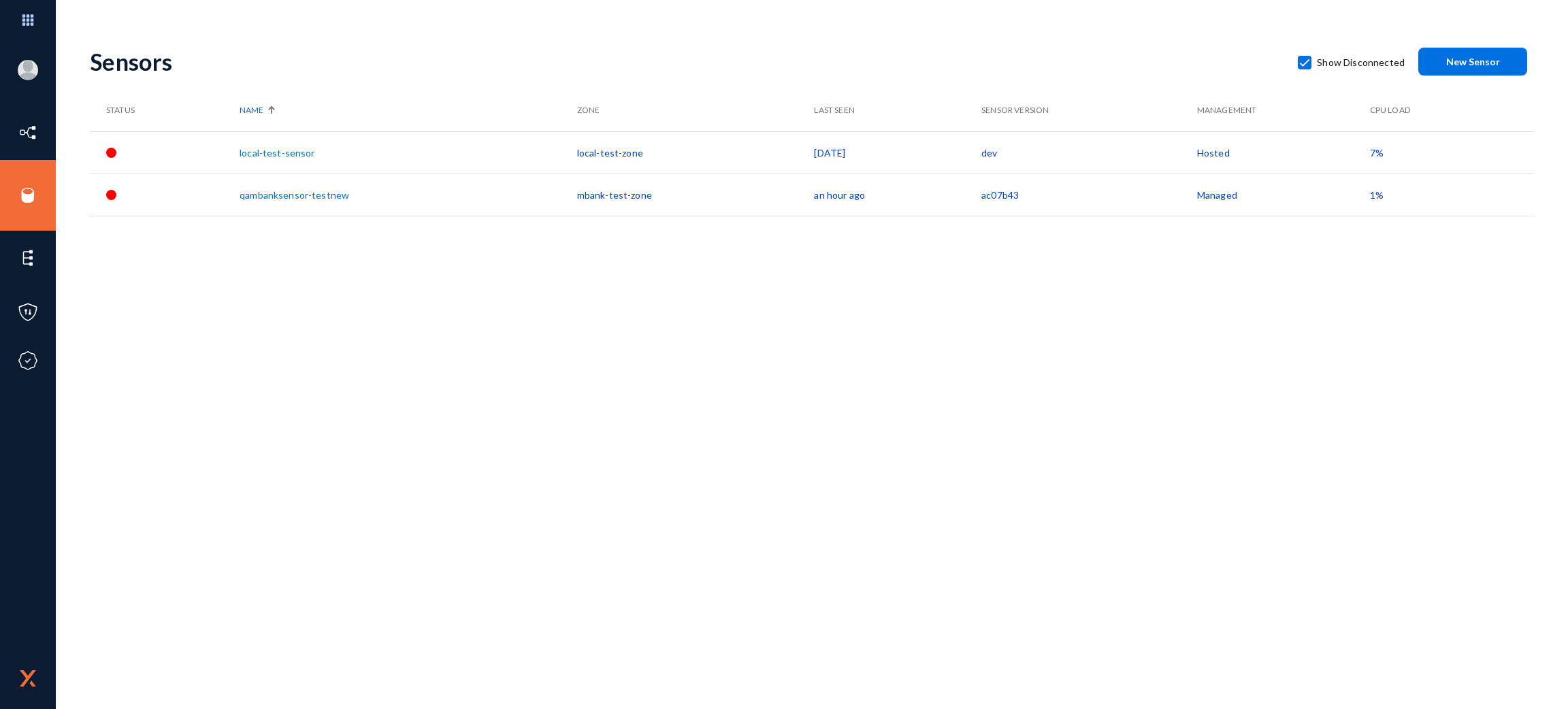
click at [1159, 351] on div "Sensors Show Disconnected New Sensor Status Name Zone Last Seen Sensor Version …" at bounding box center [811, 238] width 1444 height 408
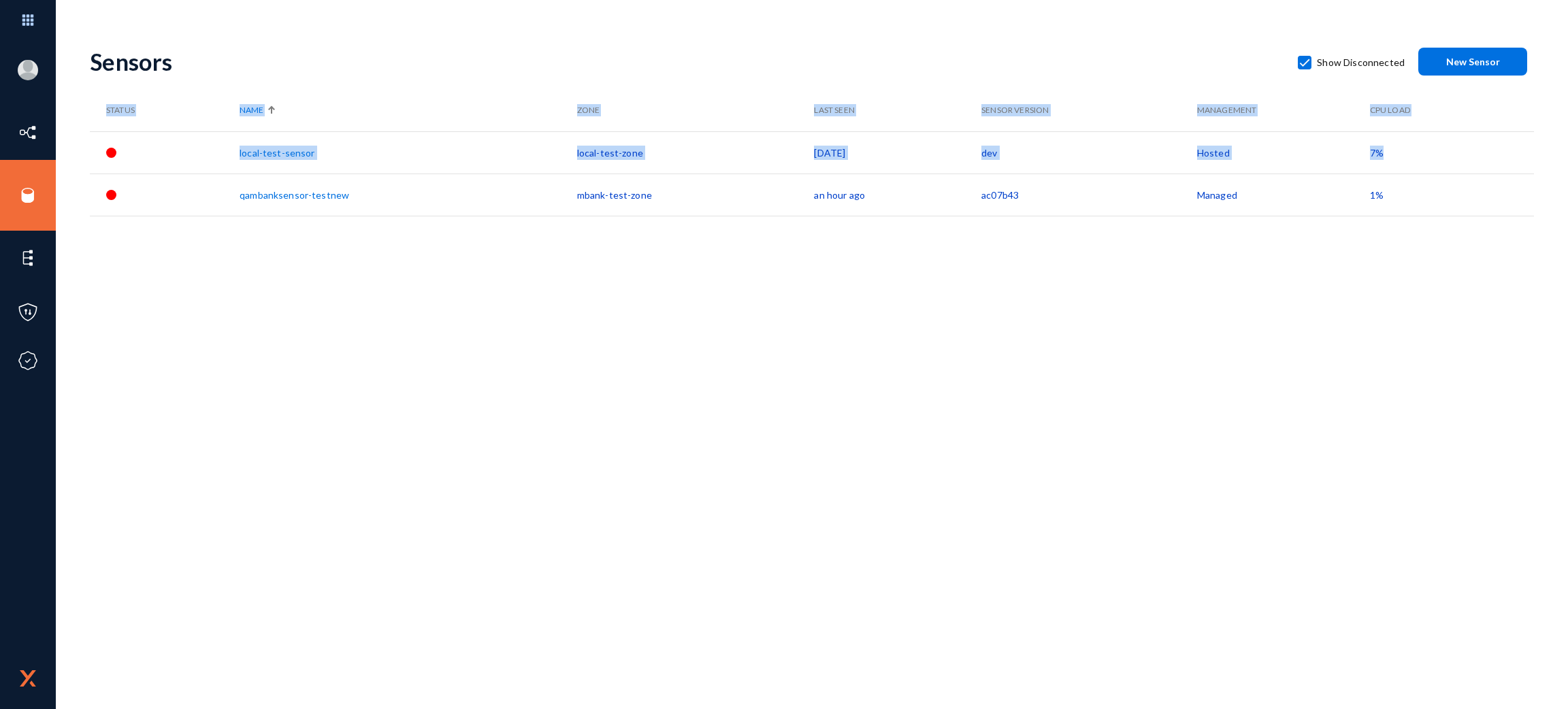
drag, startPoint x: 1159, startPoint y: 351, endPoint x: 197, endPoint y: 192, distance: 975.1
click at [197, 192] on div "Sensors Show Disconnected New Sensor Status Name Zone Last Seen Sensor Version …" at bounding box center [811, 238] width 1444 height 408
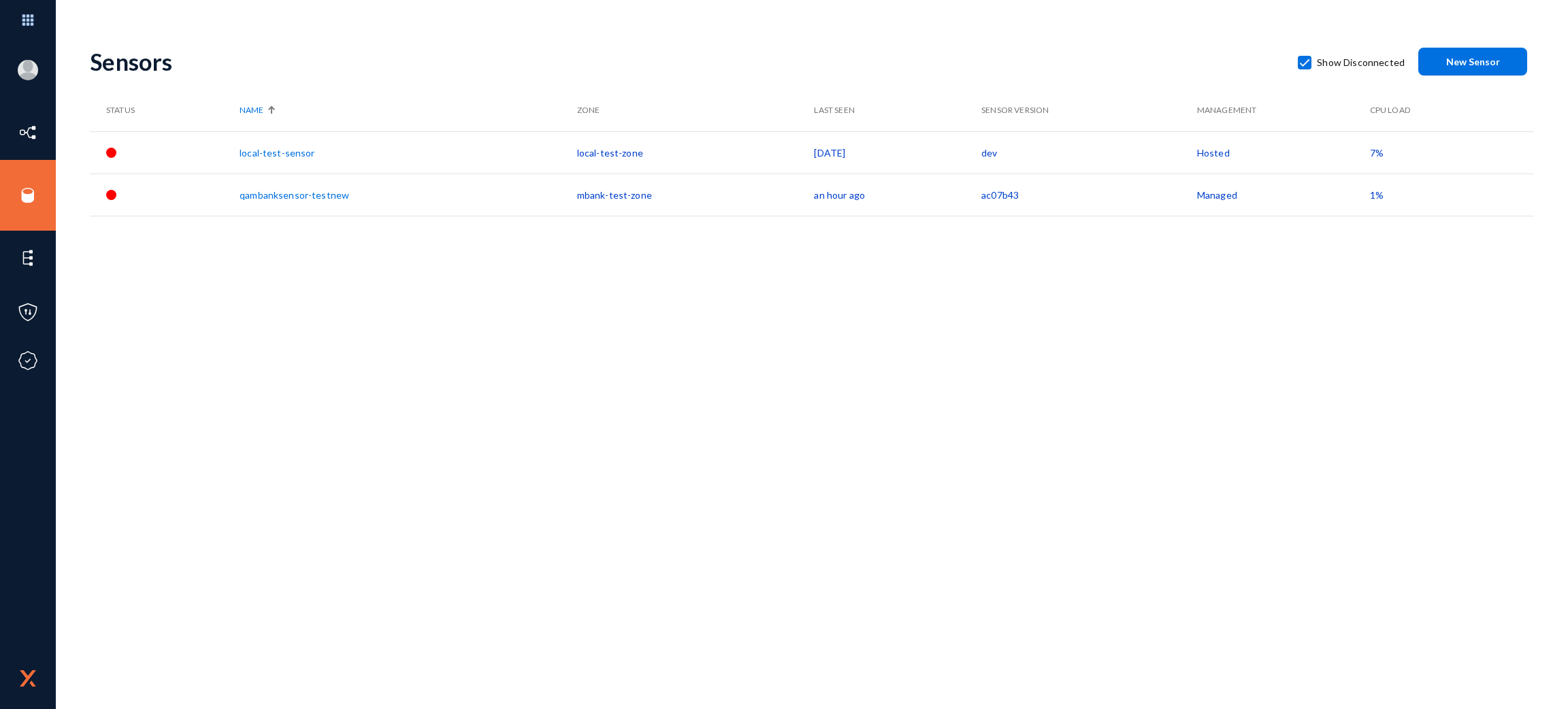
click at [531, 56] on div "Sensors" at bounding box center [686, 61] width 1194 height 28
click at [460, 448] on div "Sensors Show Disconnected New Sensor Status Name Zone Last Seen Sensor Version …" at bounding box center [811, 372] width 1444 height 676
click at [1103, 318] on div "Sensors Show Disconnected New Sensor Status Name Zone Last Seen Sensor Version …" at bounding box center [811, 238] width 1444 height 408
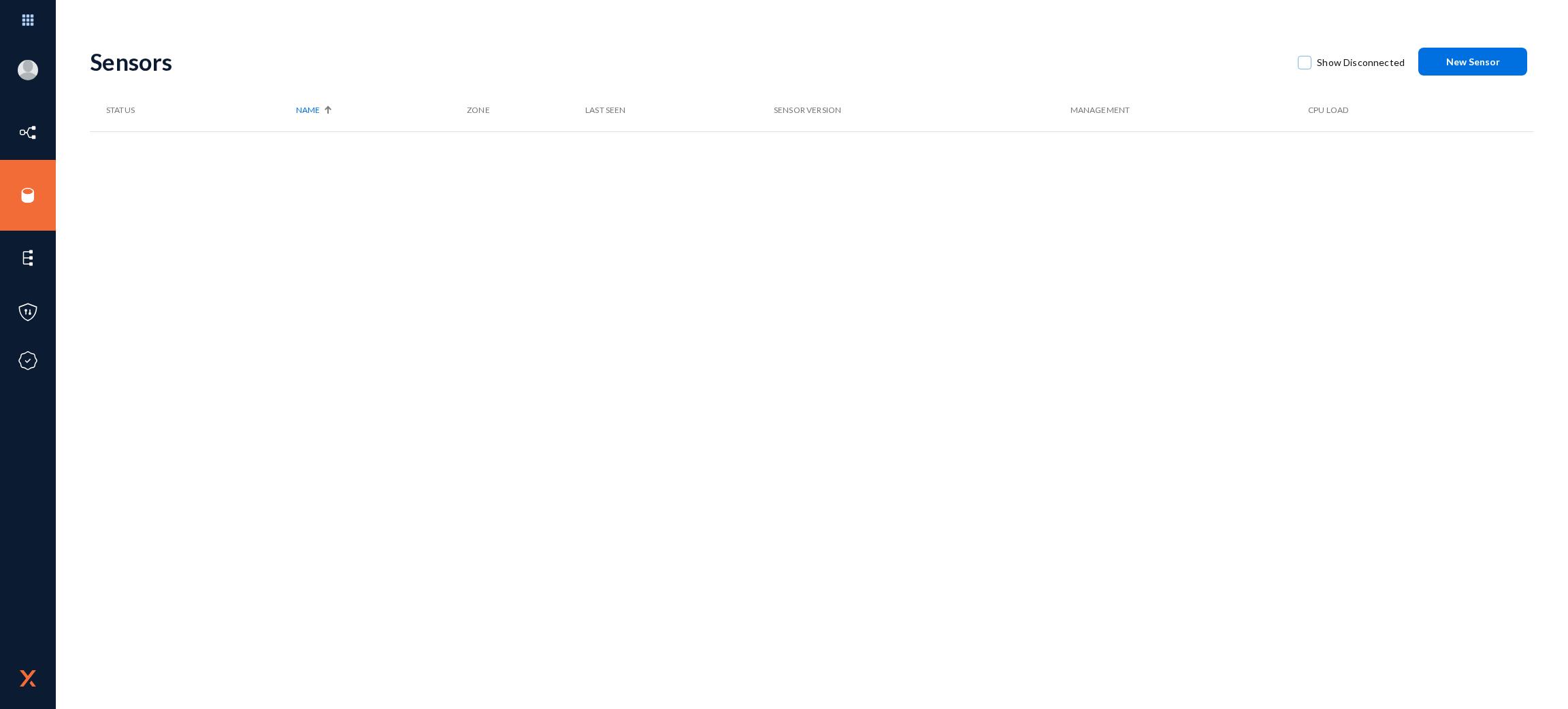
click at [863, 322] on div "Sensors Show Disconnected New Sensor Status Name Zone Last Seen Sensor Version …" at bounding box center [811, 238] width 1444 height 408
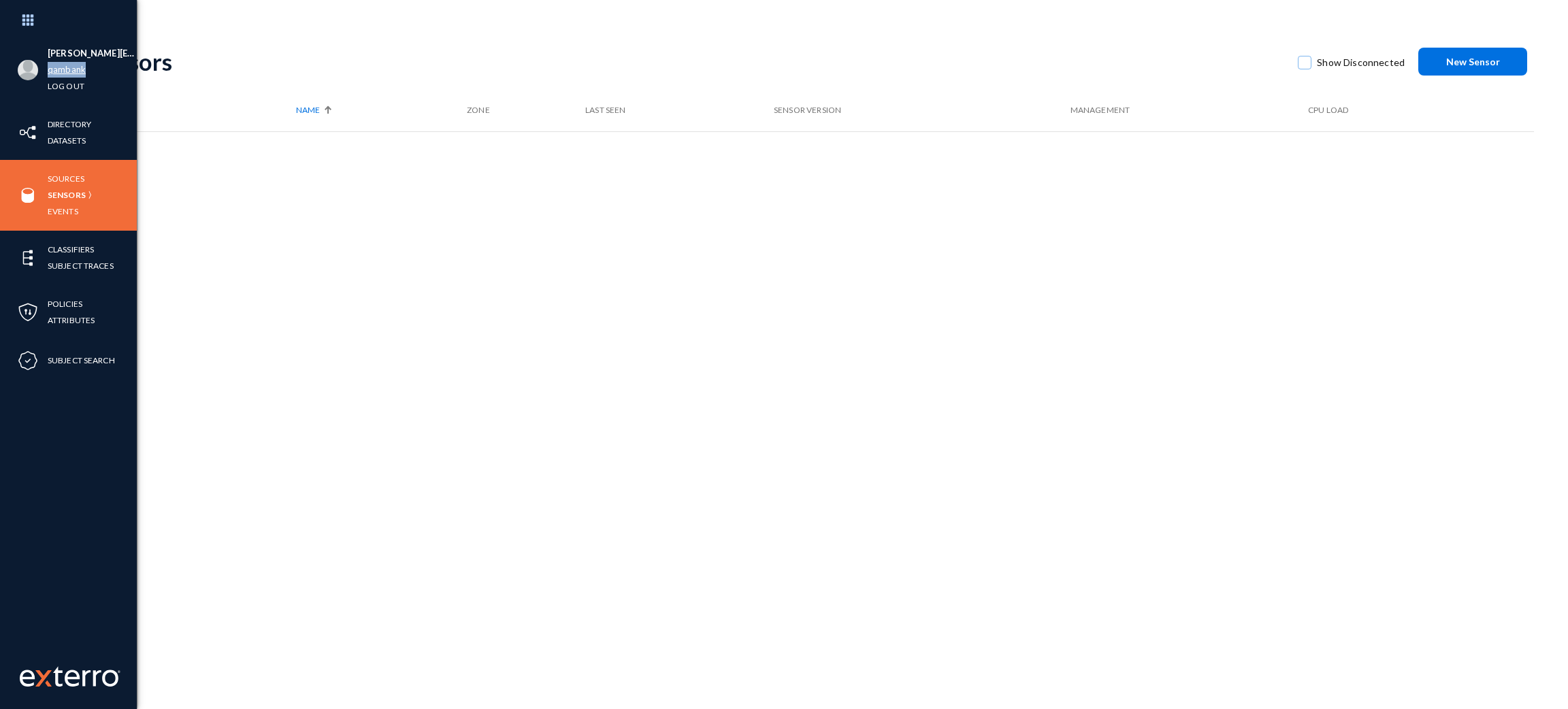
drag, startPoint x: 92, startPoint y: 72, endPoint x: 47, endPoint y: 72, distance: 45.0
click at [48, 72] on li "qambank" at bounding box center [92, 70] width 89 height 16
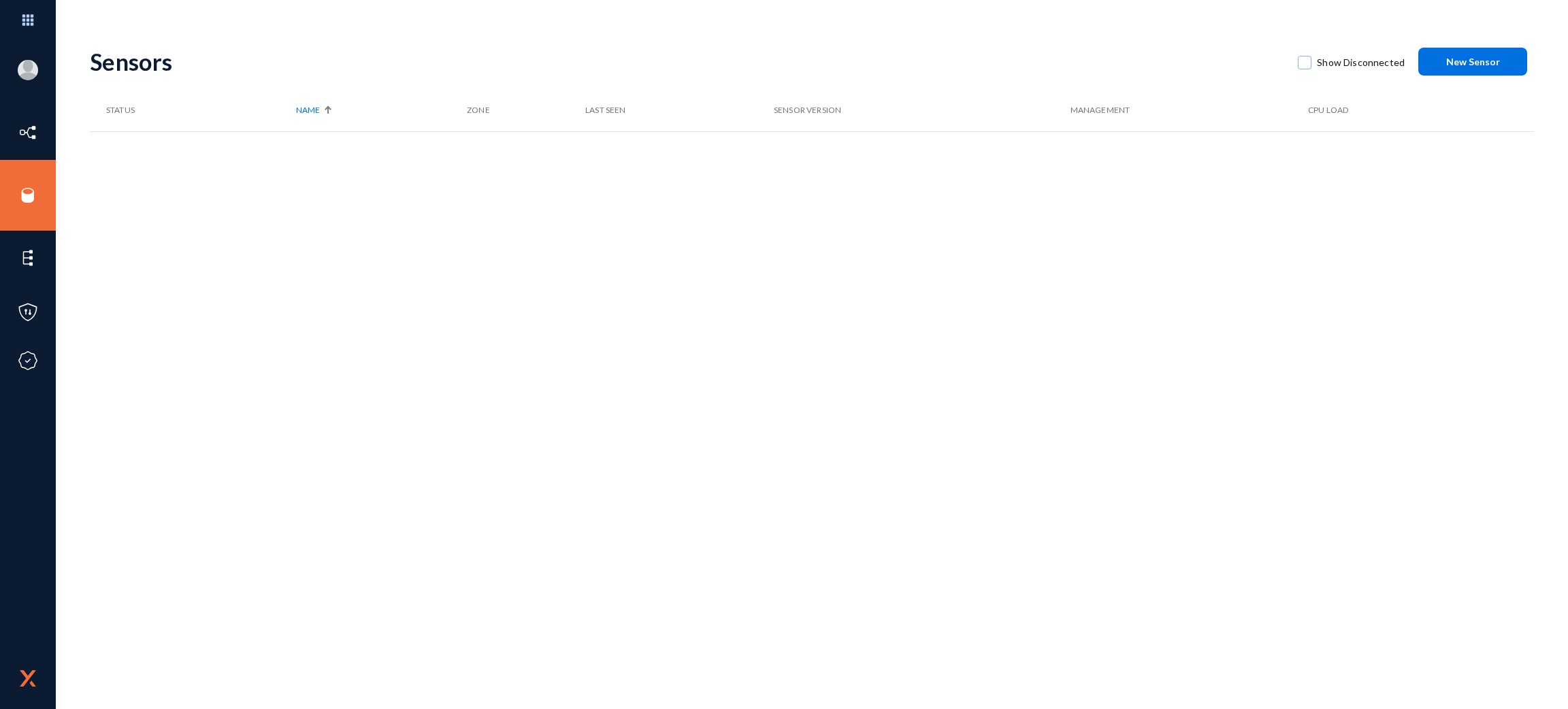
click at [273, 82] on div "Sensors Show Disconnected New Sensor" at bounding box center [811, 61] width 1444 height 55
click at [375, 6] on div "[PERSON_NAME][EMAIL_ADDRESS][DOMAIN_NAME] qambank Log out Directory Datasets So…" at bounding box center [784, 354] width 1568 height 709
